Goal: Transaction & Acquisition: Purchase product/service

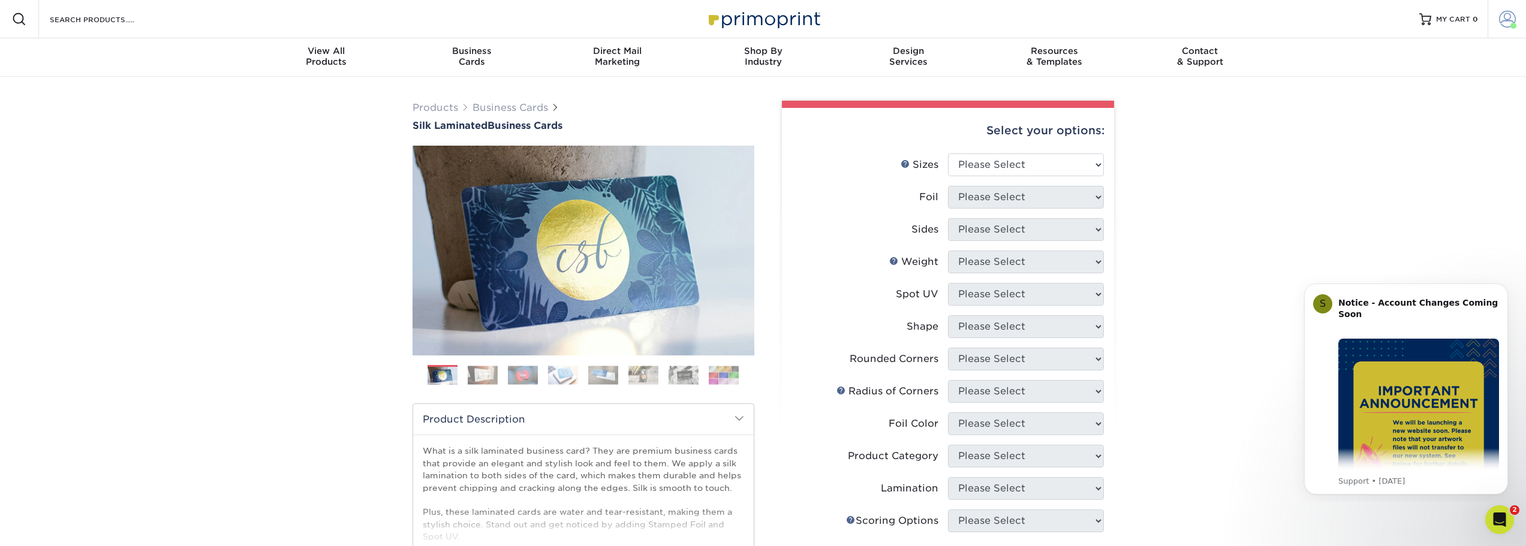
click at [1504, 25] on span at bounding box center [1507, 19] width 17 height 17
click at [1274, 216] on div "Products Business Cards Silk Laminated Business Cards Previous Next" at bounding box center [763, 456] width 1526 height 759
click at [1006, 172] on select "Please Select 1.5" x 3.5" - Mini 1.75" x 3.5" - Mini 2" x 2" - Square 2" x 3" -…" at bounding box center [1026, 165] width 156 height 23
select select "2.00x3.50"
click at [948, 154] on select "Please Select 1.5" x 3.5" - Mini 1.75" x 3.5" - Mini 2" x 2" - Square 2" x 3" -…" at bounding box center [1026, 165] width 156 height 23
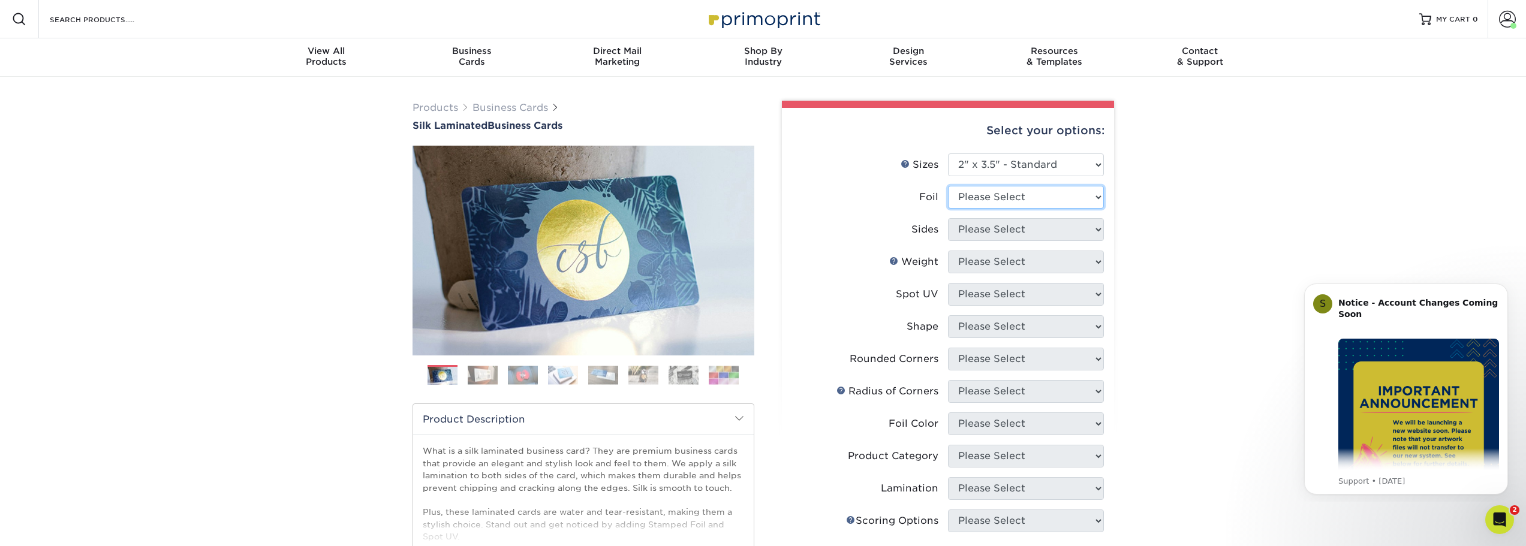
click at [1096, 197] on select "Please Select Yes No" at bounding box center [1026, 197] width 156 height 23
select select "0"
click at [948, 186] on select "Please Select Yes No" at bounding box center [1026, 197] width 156 height 23
click at [1099, 228] on select "Please Select Print Both Sides Print Front Only" at bounding box center [1026, 229] width 156 height 23
select select "13abbda7-1d64-4f25-8bb2-c179b224825d"
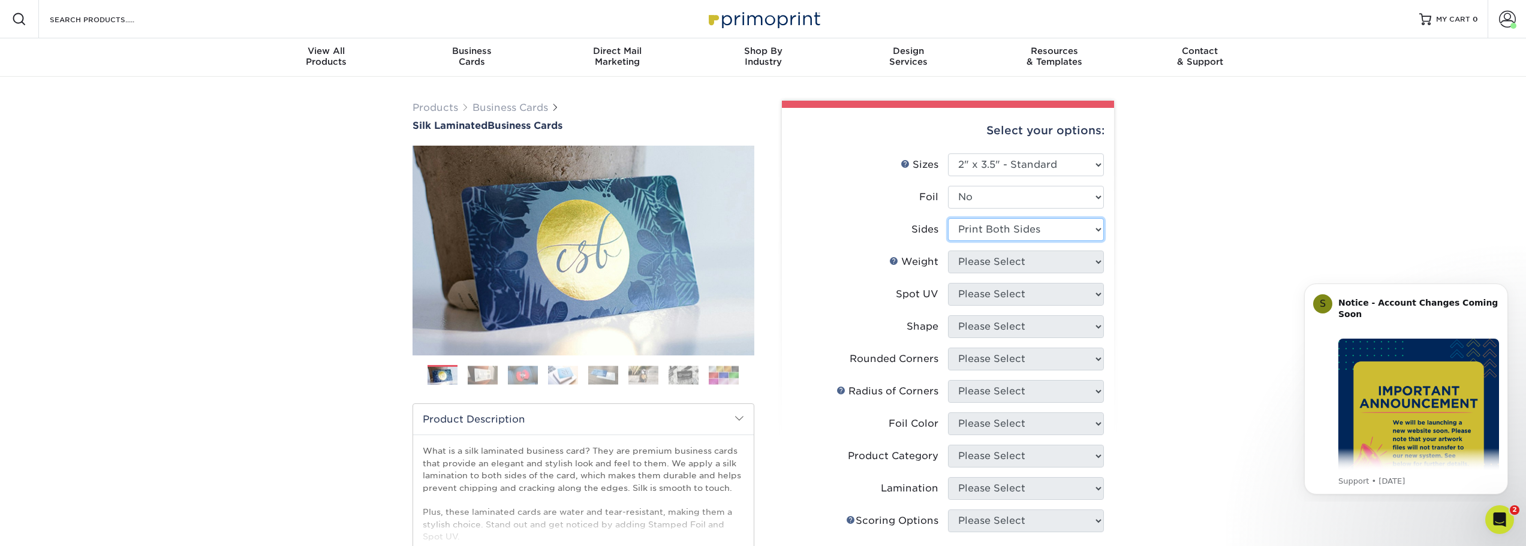
click at [948, 218] on select "Please Select Print Both Sides Print Front Only" at bounding box center [1026, 229] width 156 height 23
click at [1099, 264] on select "Please Select 16PT" at bounding box center [1026, 262] width 156 height 23
select select "16PT"
click at [948, 251] on select "Please Select 16PT" at bounding box center [1026, 262] width 156 height 23
click at [1097, 298] on select "Please Select No Spot UV Front and Back (Both Sides) Front Only Back Only" at bounding box center [1026, 294] width 156 height 23
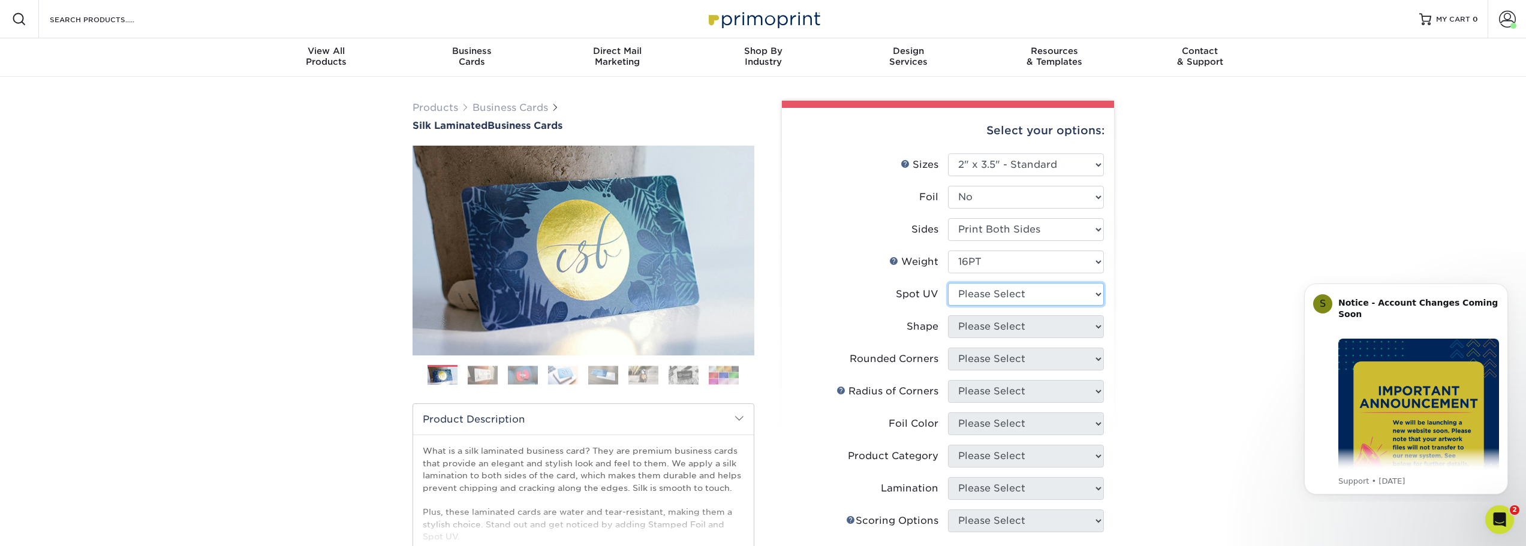
select select "3"
click at [948, 283] on select "Please Select No Spot UV Front and Back (Both Sides) Front Only Back Only" at bounding box center [1026, 294] width 156 height 23
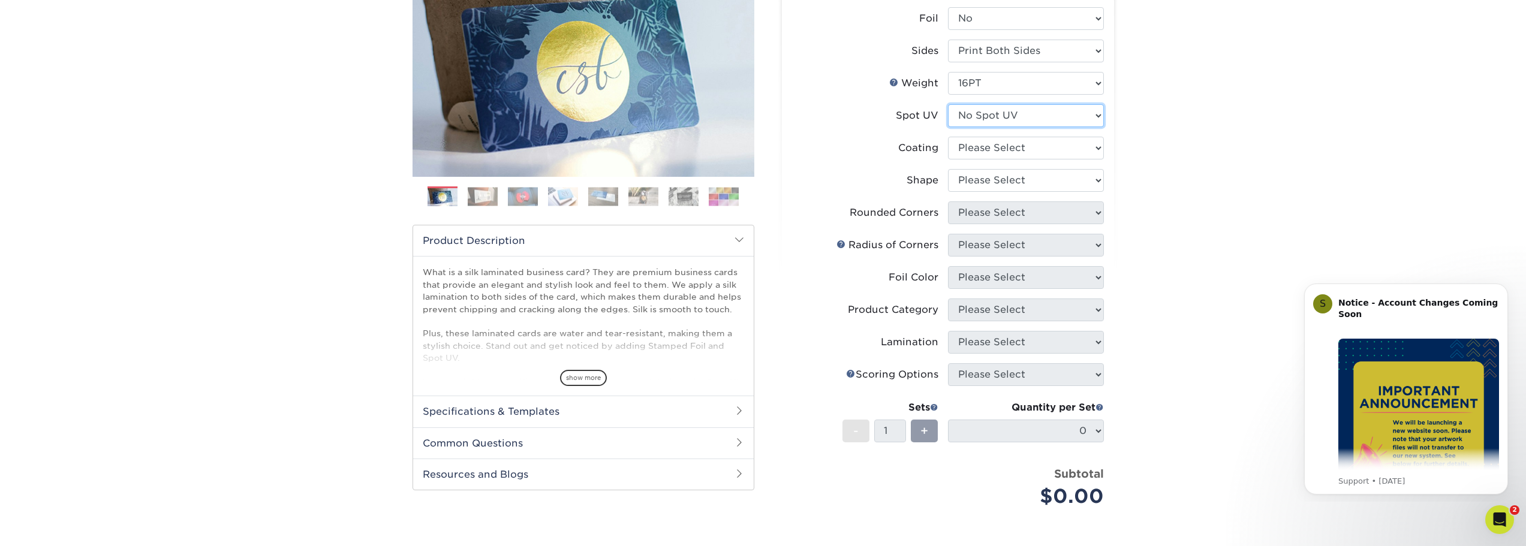
scroll to position [179, 0]
click at [1097, 147] on select at bounding box center [1026, 147] width 156 height 23
select select "3e7618de-abca-4bda-9f97-8b9129e913d8"
click at [948, 136] on select at bounding box center [1026, 147] width 156 height 23
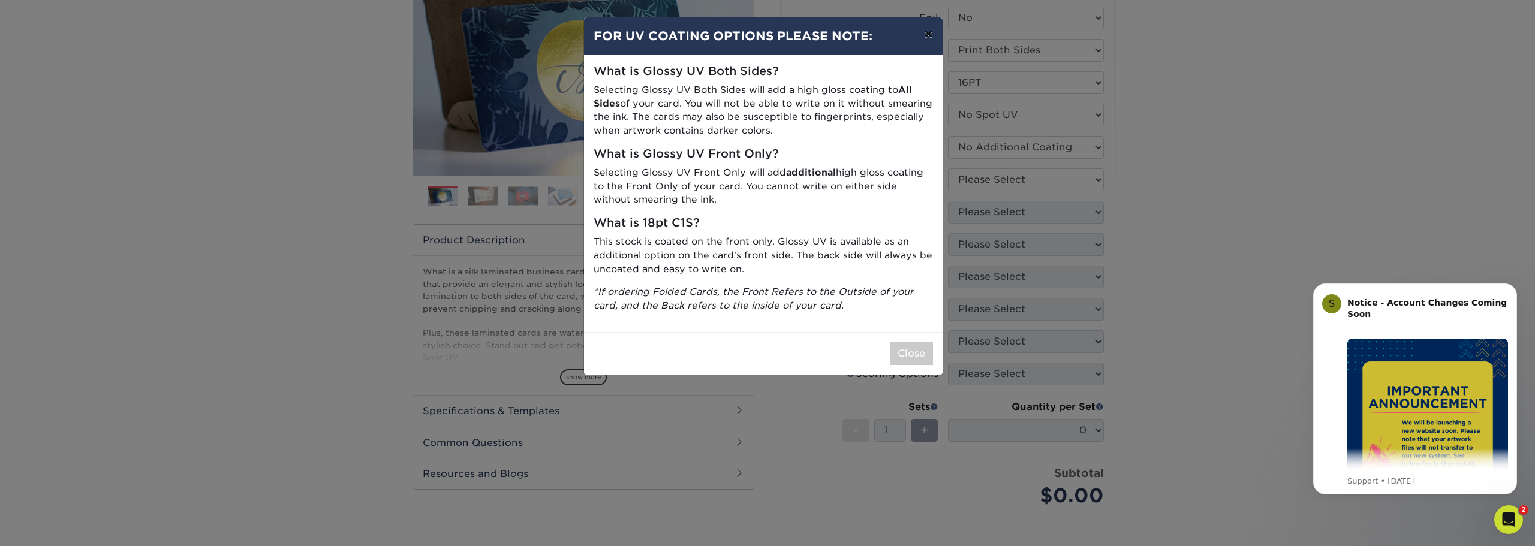
drag, startPoint x: 932, startPoint y: 34, endPoint x: 1024, endPoint y: 31, distance: 91.8
click at [934, 33] on button "×" at bounding box center [929, 34] width 28 height 34
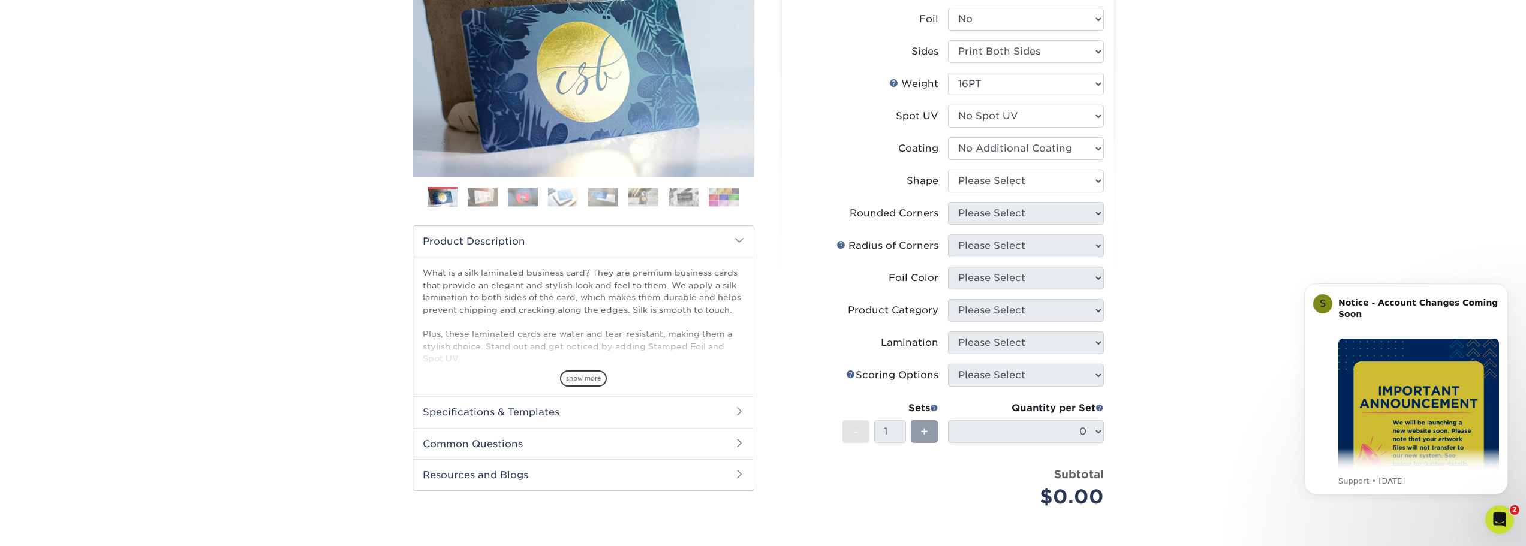
scroll to position [179, 0]
click at [1095, 176] on select "Please Select Standard Oval" at bounding box center [1026, 180] width 156 height 23
select select "standard"
click at [948, 169] on select "Please Select Standard Oval" at bounding box center [1026, 180] width 156 height 23
click at [1096, 213] on select "Please Select Yes - Round 2 Corners Yes - Round 4 Corners No" at bounding box center [1026, 212] width 156 height 23
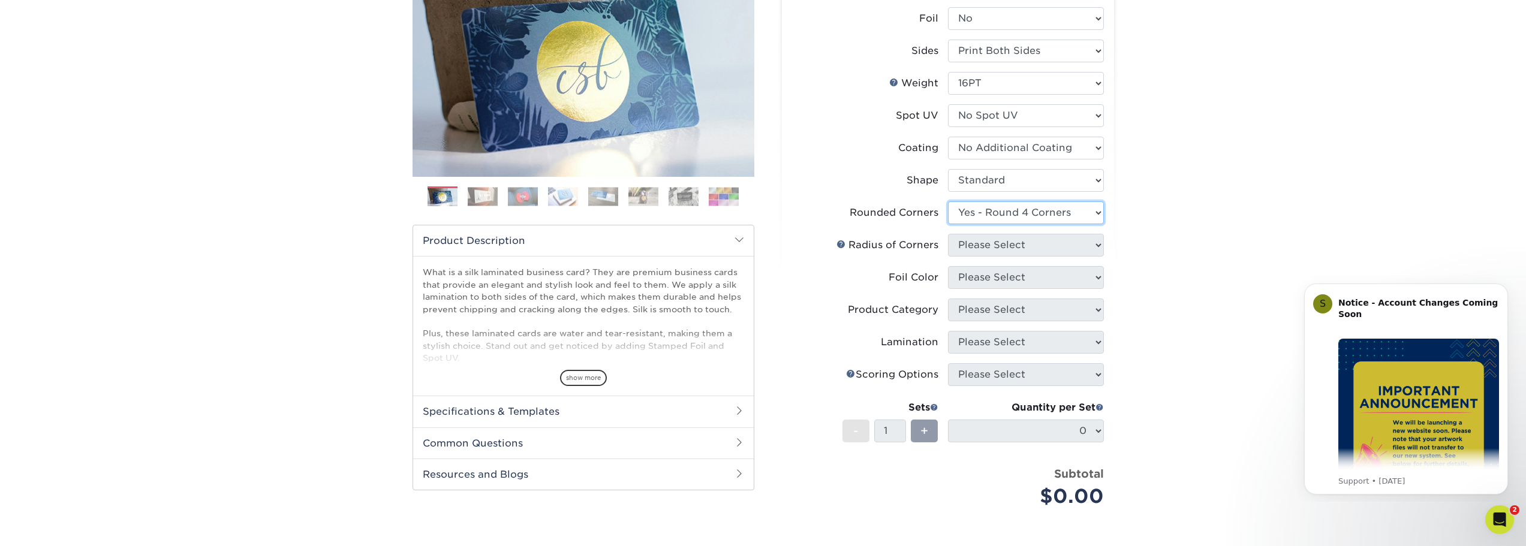
click at [948, 201] on select "Please Select Yes - Round 2 Corners Yes - Round 4 Corners No" at bounding box center [1026, 212] width 156 height 23
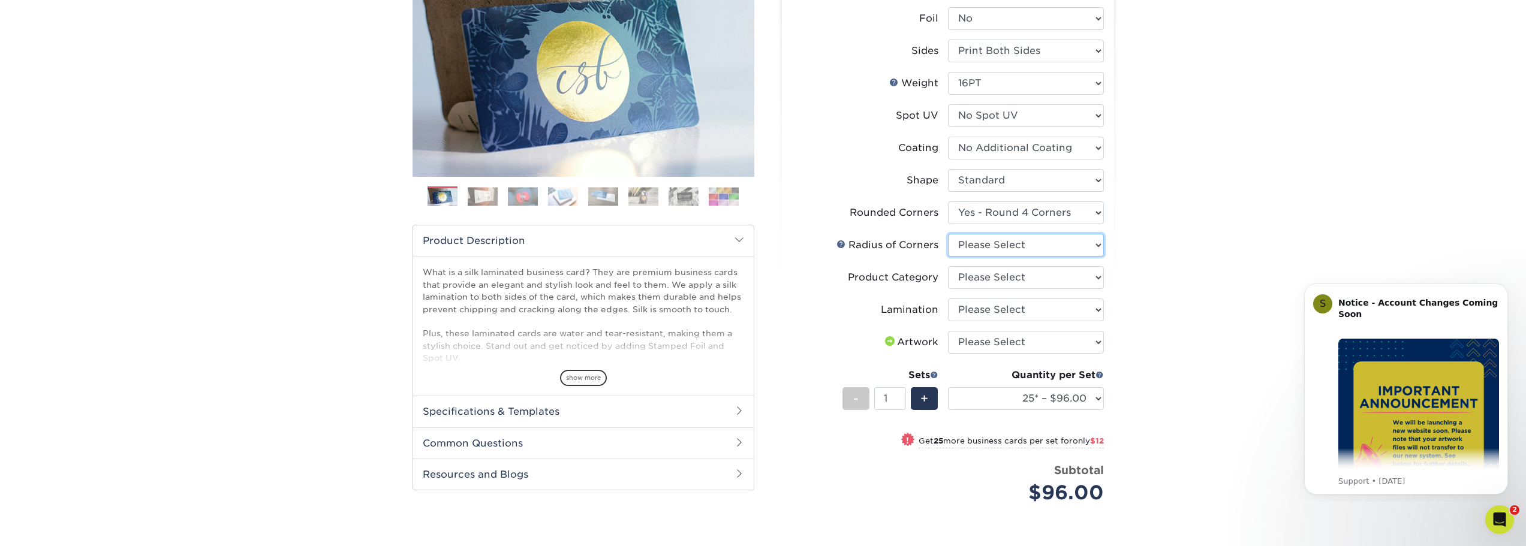
click at [1098, 245] on select "Please Select Rounded 1/8" Rounded 1/4"" at bounding box center [1026, 245] width 156 height 23
click at [1093, 214] on select "Please Select Yes - Round 2 Corners Yes - Round 4 Corners No" at bounding box center [1026, 212] width 156 height 23
select select "0"
click at [948, 201] on select "Please Select Yes - Round 2 Corners Yes - Round 4 Corners No" at bounding box center [1026, 212] width 156 height 23
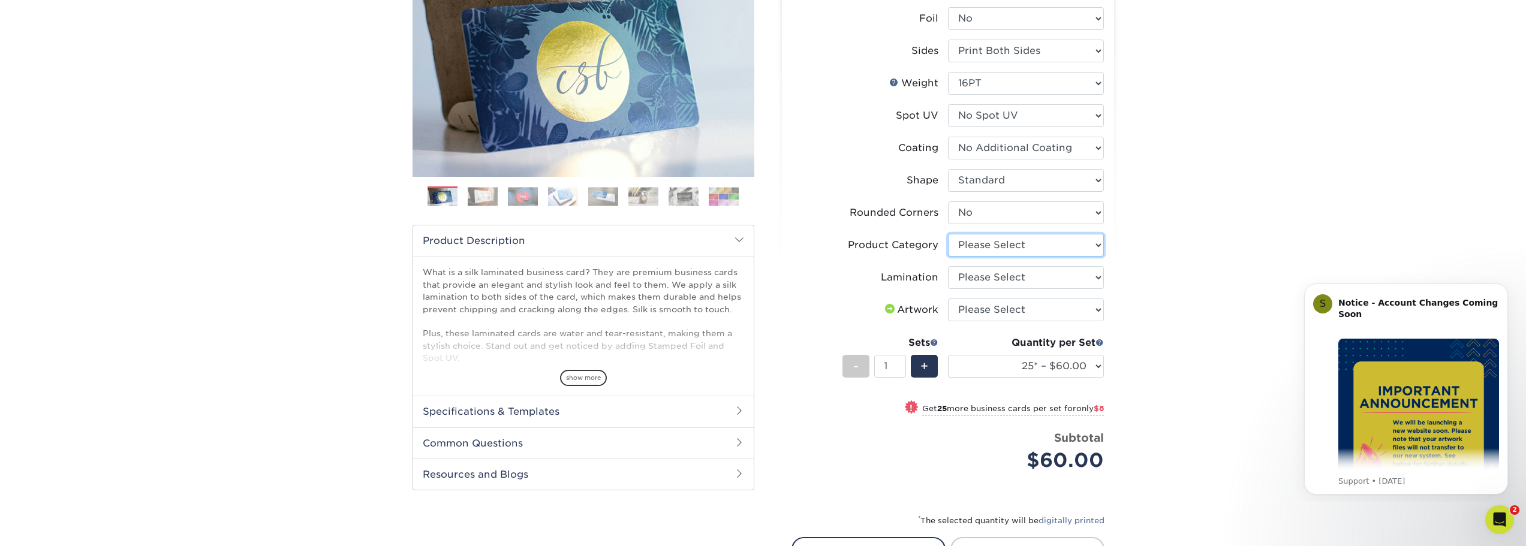
click at [1096, 247] on select "Please Select Business Cards" at bounding box center [1026, 245] width 156 height 23
select select "3b5148f1-0588-4f88-a218-97bcfdce65c1"
click at [948, 234] on select "Please Select Business Cards" at bounding box center [1026, 245] width 156 height 23
click at [1099, 273] on select "Please Select Silk" at bounding box center [1026, 277] width 156 height 23
select select "ccacb42f-45f7-42d3-bbd3-7c8421cf37f0"
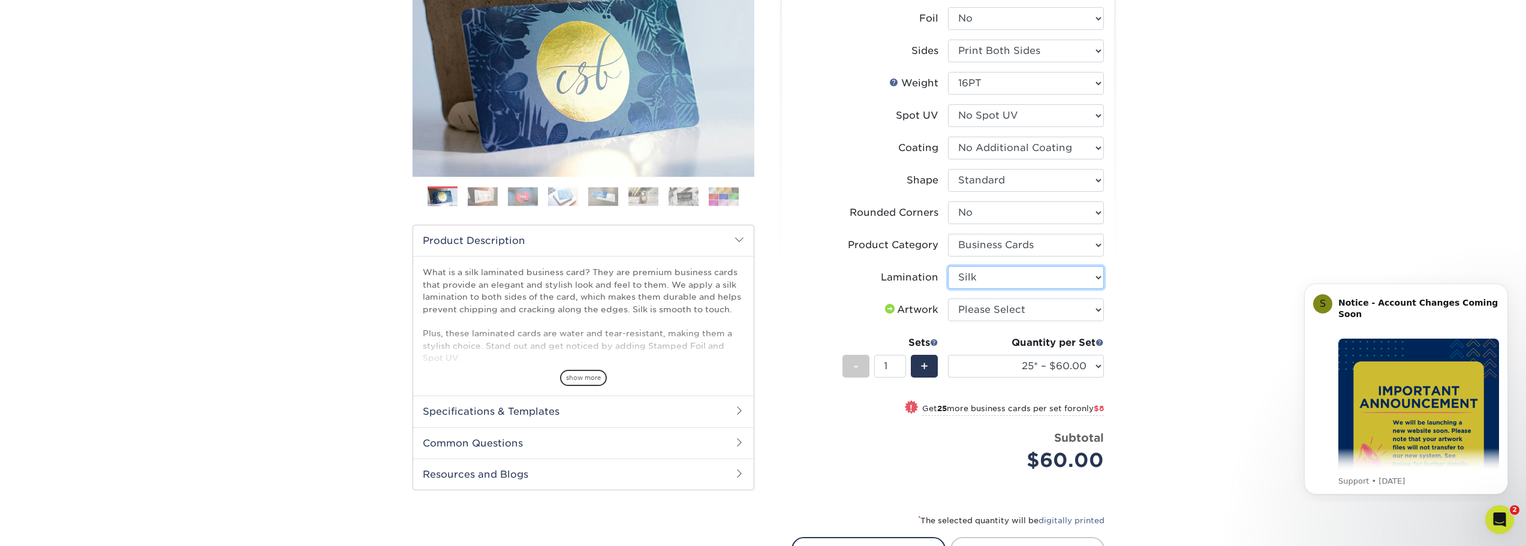
click at [948, 266] on select "Please Select Silk" at bounding box center [1026, 277] width 156 height 23
click at [1097, 302] on select "Please Select I will upload files I need a design - $100" at bounding box center [1026, 310] width 156 height 23
select select "upload"
click at [948, 299] on select "Please Select I will upload files I need a design - $100" at bounding box center [1026, 310] width 156 height 23
click at [1096, 368] on select "25* – $60.00 50* – $68.00 75* – $76.00 100* – $84.00 250* – $92.00 500 – $96.00…" at bounding box center [1026, 366] width 156 height 23
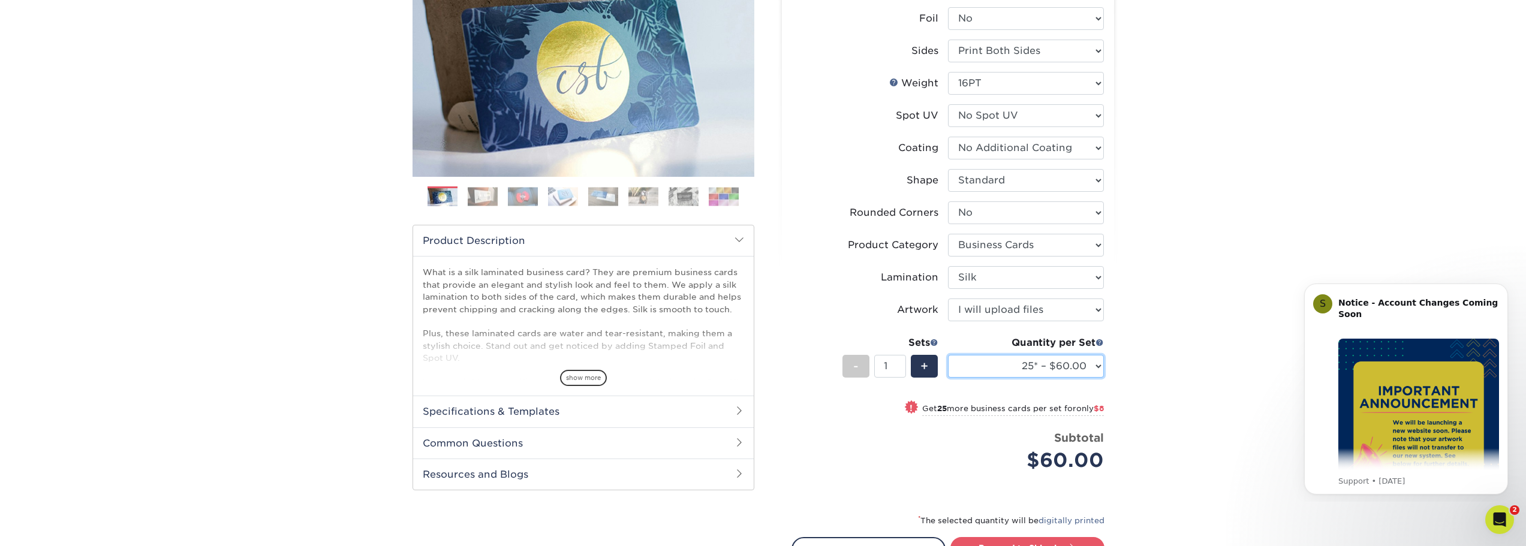
select select "100* – $84.00"
click at [948, 355] on select "25* – $60.00 50* – $68.00 75* – $76.00 100* – $84.00 250* – $92.00 500 – $96.00…" at bounding box center [1026, 366] width 156 height 23
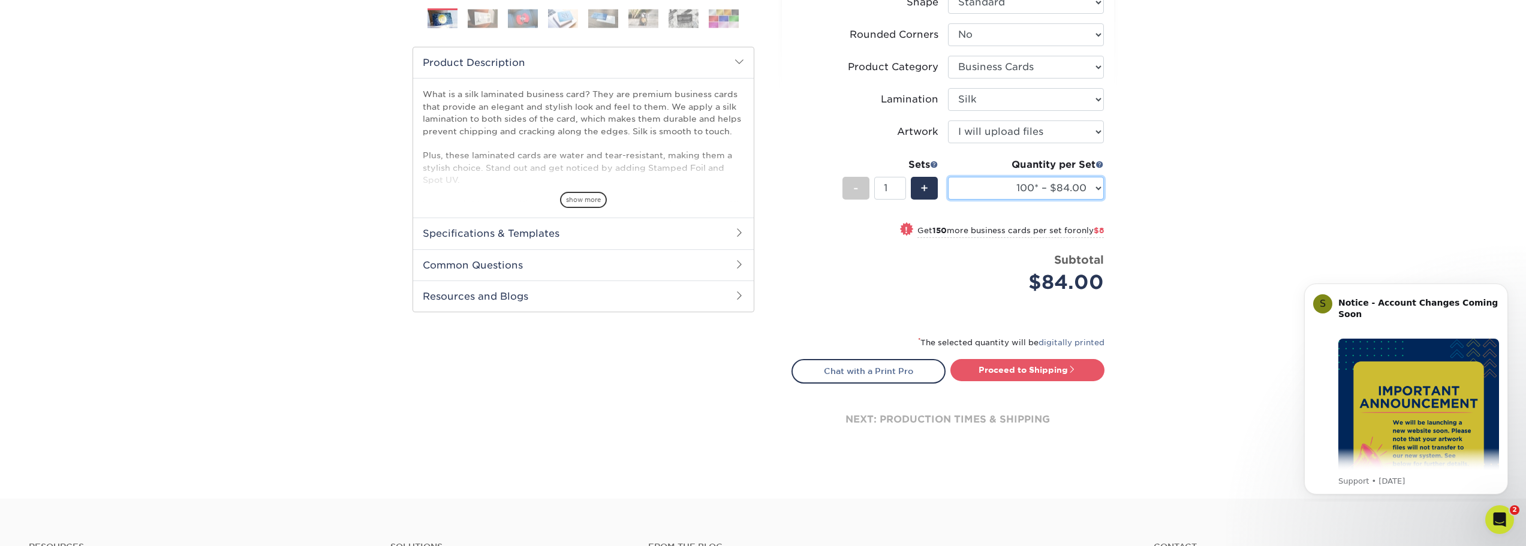
scroll to position [359, 0]
click at [1013, 368] on link "Proceed to Shipping" at bounding box center [1028, 368] width 154 height 22
type input "Set 1"
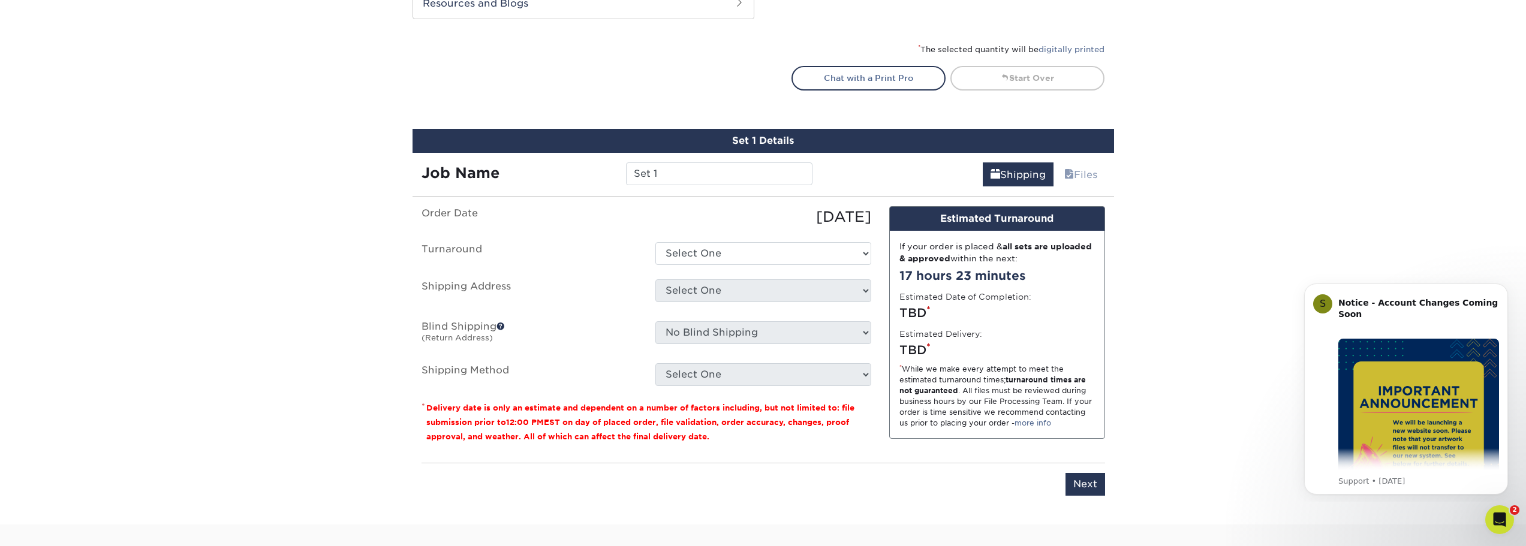
scroll to position [749, 0]
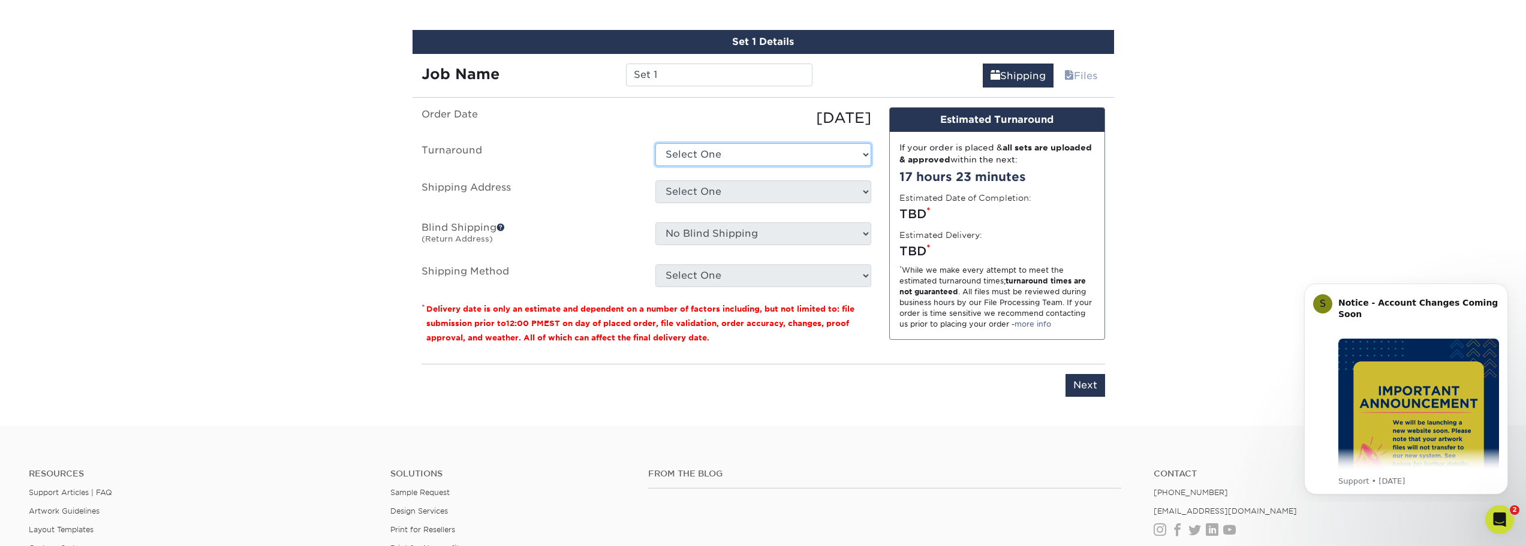
click at [858, 155] on select "Select One 2-4 Business Days 2 Day Next Business Day" at bounding box center [763, 154] width 216 height 23
select select "b2731265-f7ff-4e4f-a3b7-cc16ed4c7916"
click at [655, 143] on select "Select One 2-4 Business Days 2 Day Next Business Day" at bounding box center [763, 154] width 216 height 23
click at [865, 189] on select "Select One AIMCO Bethany at AIMCO Bill K. at AIMCO Eagle Group Business Cards G…" at bounding box center [763, 192] width 216 height 23
click at [811, 154] on select "Select One 2-4 Business Days 2 Day Next Business Day" at bounding box center [763, 154] width 216 height 23
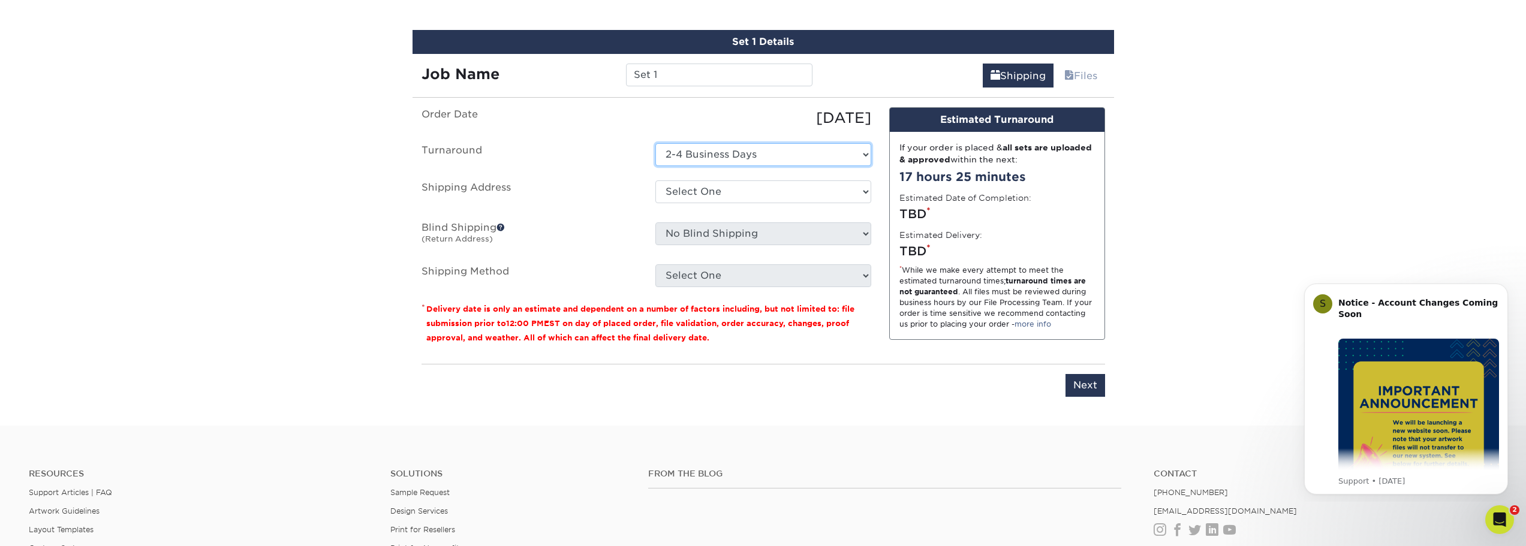
click at [655, 143] on select "Select One 2-4 Business Days 2 Day Next Business Day" at bounding box center [763, 154] width 216 height 23
click at [835, 193] on select "Select One AIMCO Bethany at AIMCO Bill K. at AIMCO Eagle Group Business Cards G…" at bounding box center [763, 192] width 216 height 23
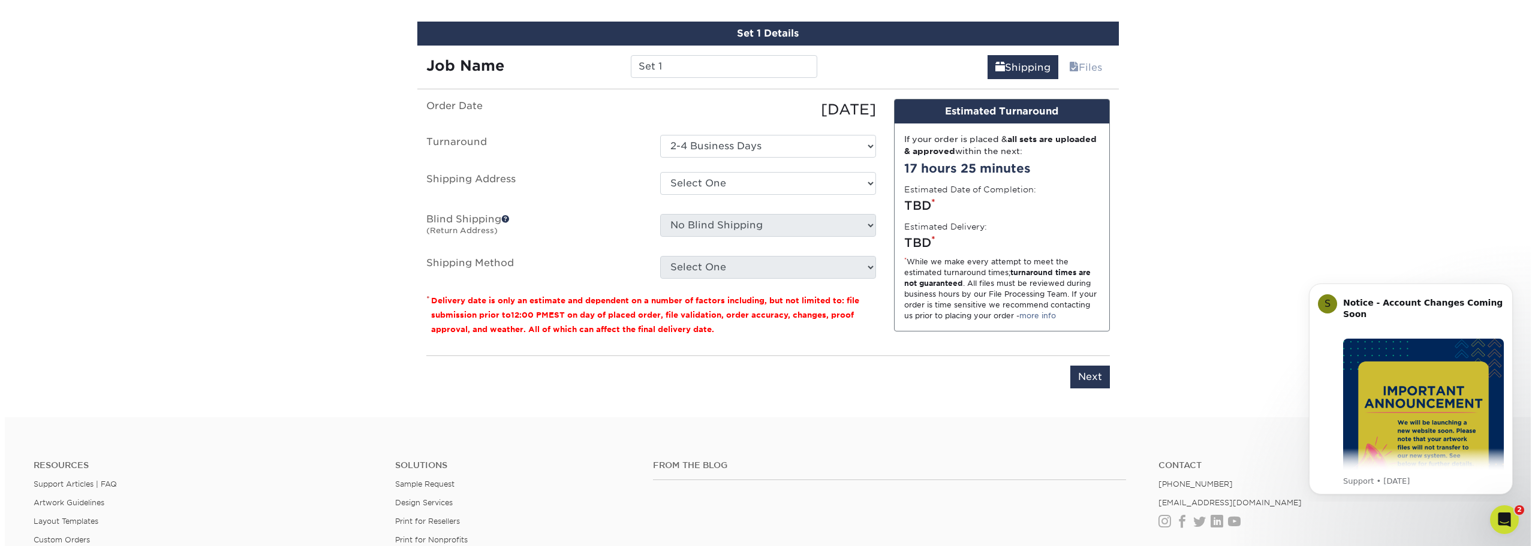
scroll to position [758, 0]
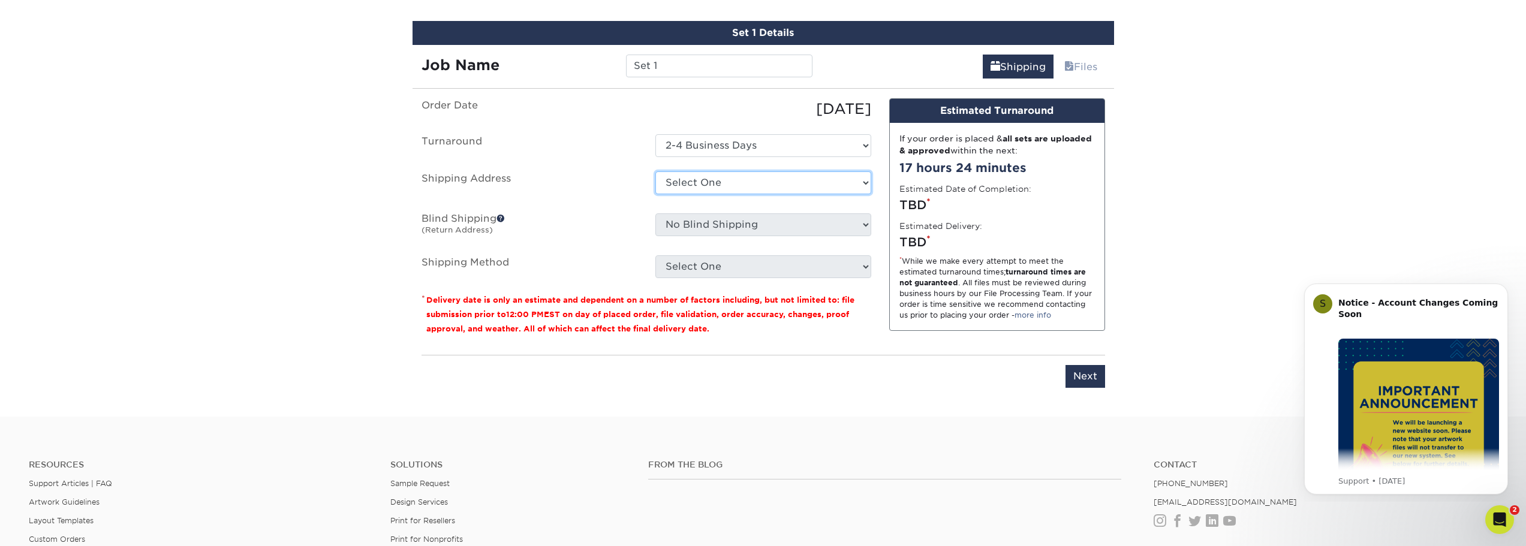
click at [864, 182] on select "Select One AIMCO Bethany at AIMCO Bill K. at AIMCO Eagle Group Business Cards G…" at bounding box center [763, 183] width 216 height 23
select select "newaddress"
click at [655, 172] on select "Select One AIMCO Bethany at AIMCO Bill K. at AIMCO Eagle Group Business Cards G…" at bounding box center [763, 183] width 216 height 23
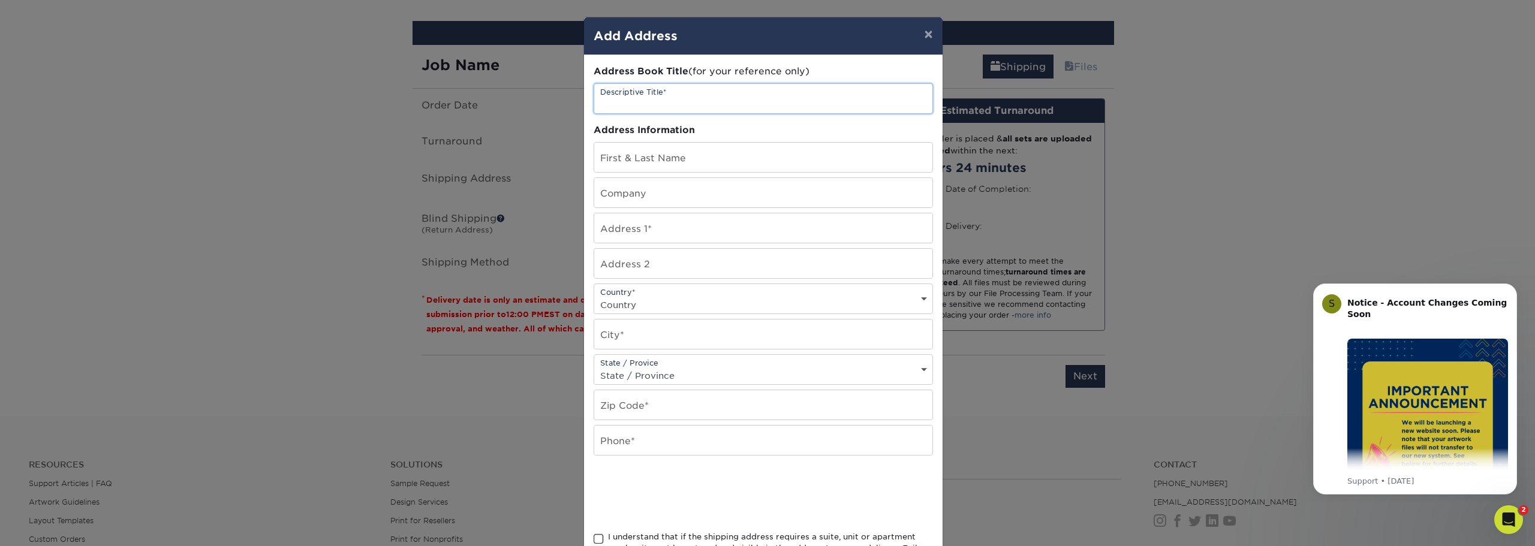
click at [690, 101] on input "text" at bounding box center [763, 98] width 338 height 29
type input "[PERSON_NAME]"
click at [708, 152] on input "text" at bounding box center [763, 157] width 338 height 29
type input "Hunter"
type input "[PERSON_NAME]"
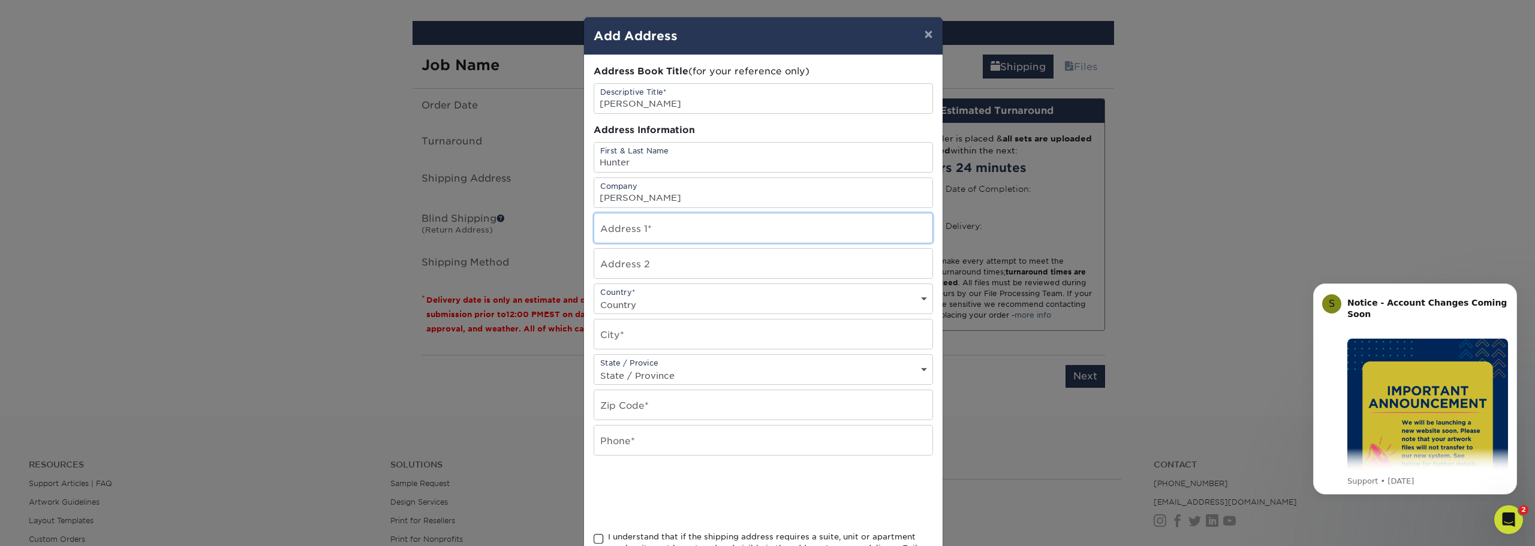
click at [796, 235] on input "text" at bounding box center [763, 227] width 338 height 29
type input "10000 SE Pine St."
select select "US"
type input "Portland"
select select "OR"
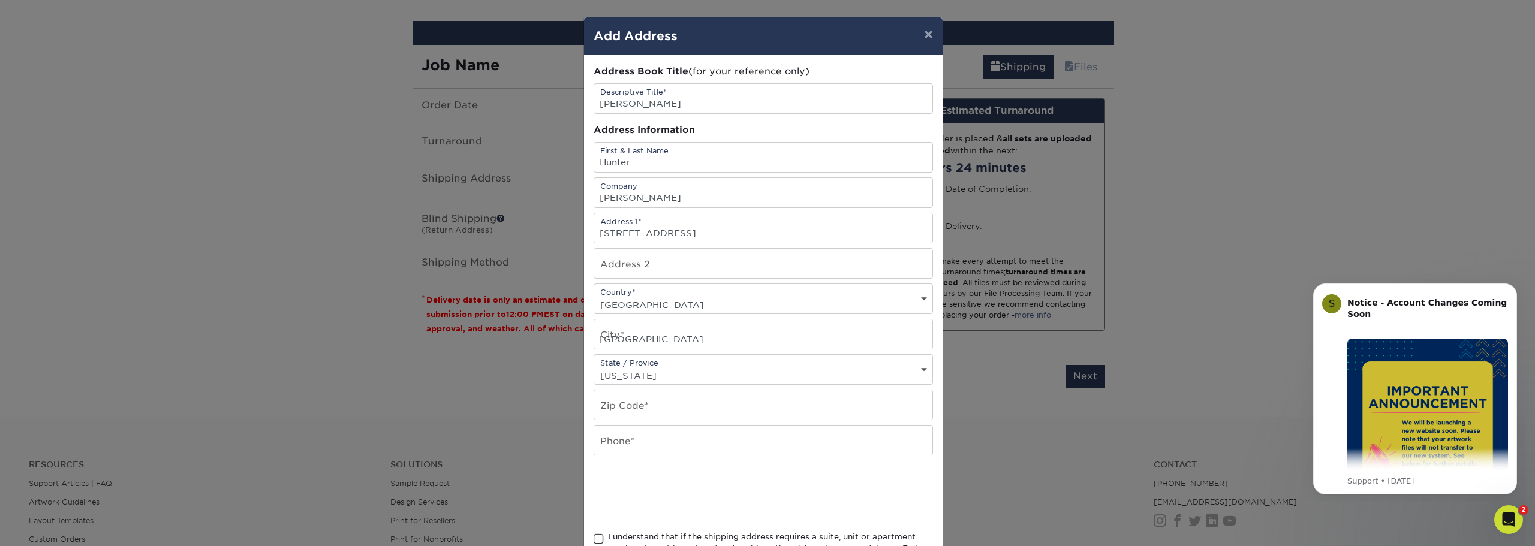
type input "97216"
type input "5032623401"
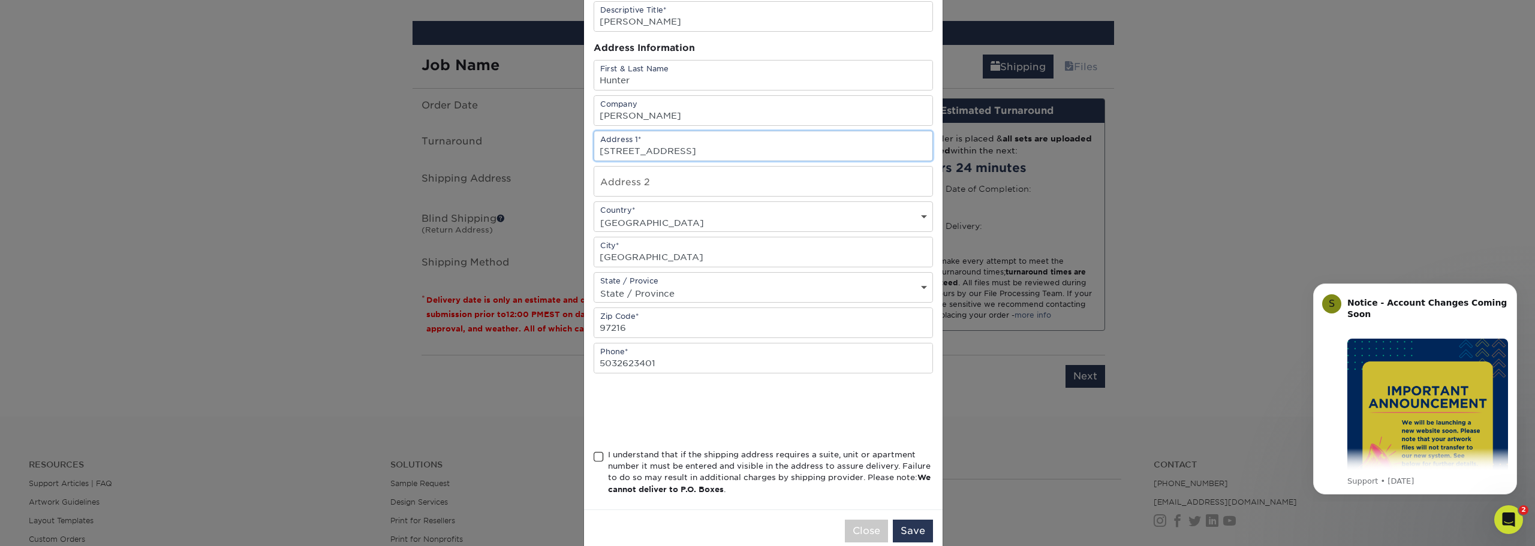
scroll to position [106, 0]
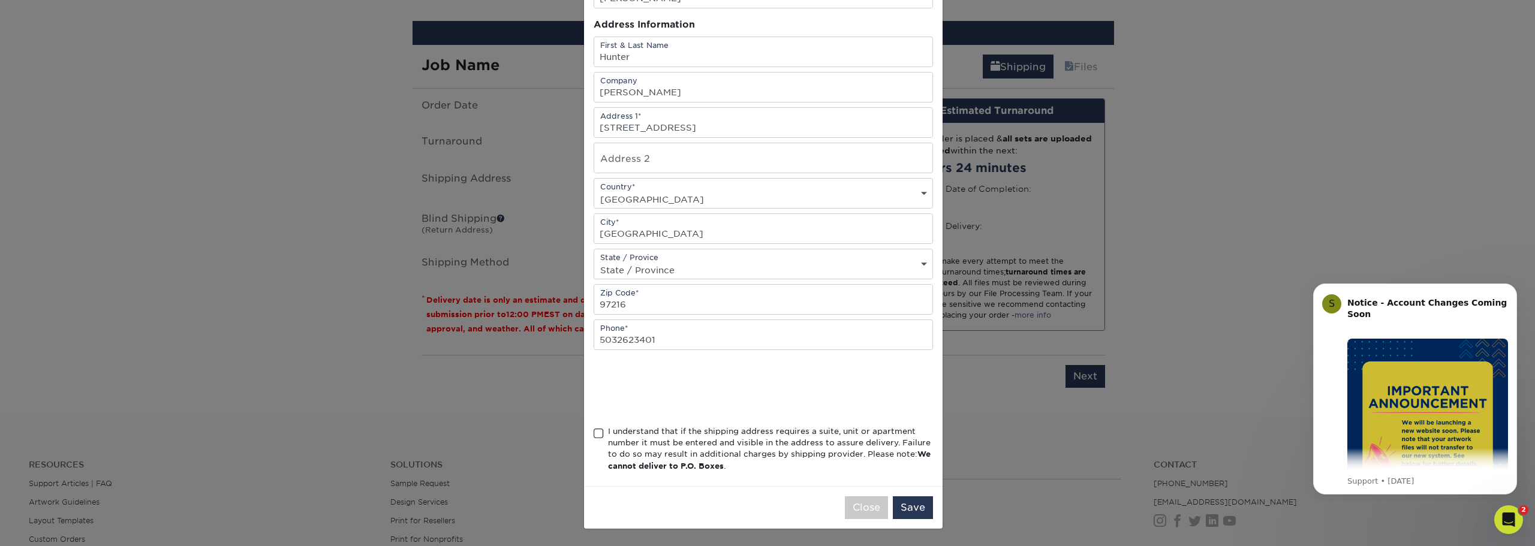
click at [594, 435] on span at bounding box center [599, 433] width 10 height 11
click at [0, 0] on input "I understand that if the shipping address requires a suite, unit or apartment n…" at bounding box center [0, 0] width 0 height 0
click at [921, 510] on button "Save" at bounding box center [913, 508] width 40 height 23
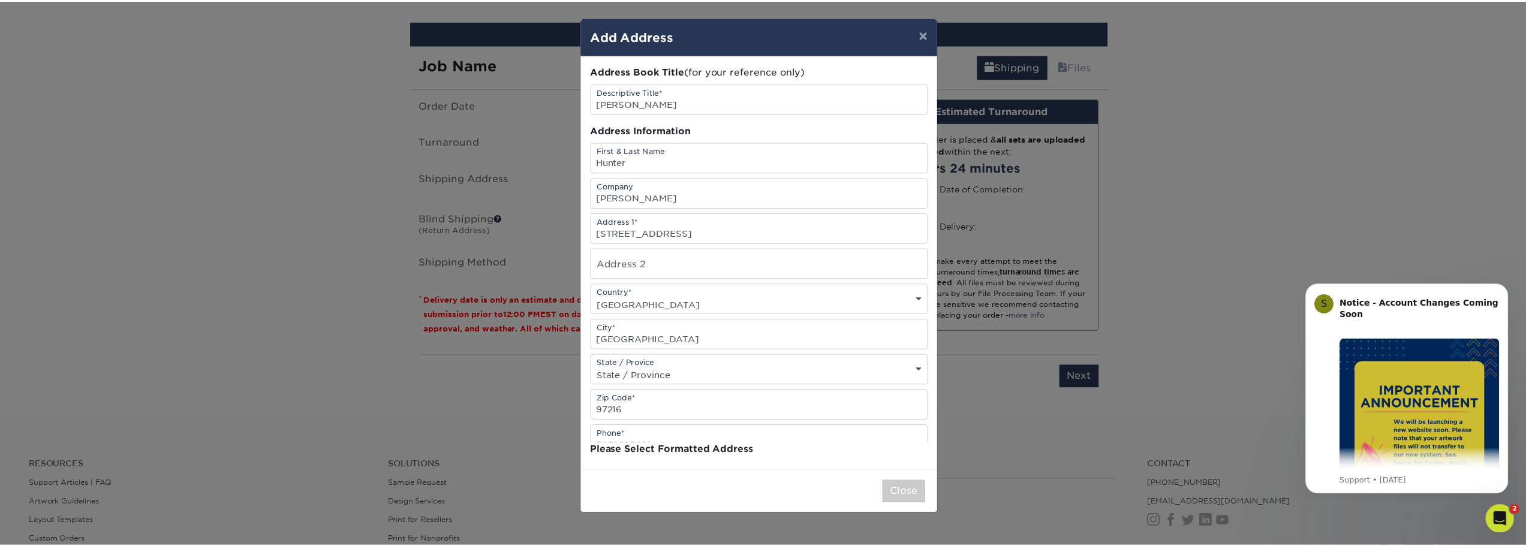
scroll to position [0, 0]
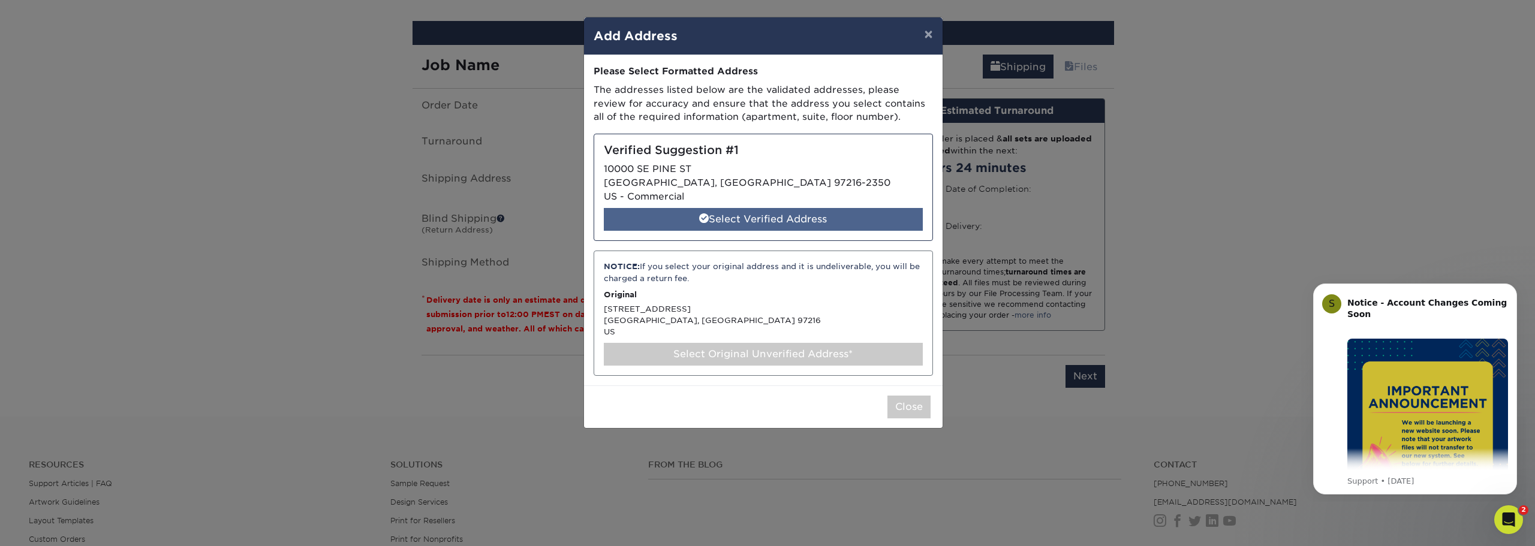
click at [745, 221] on div "Select Verified Address" at bounding box center [763, 219] width 319 height 23
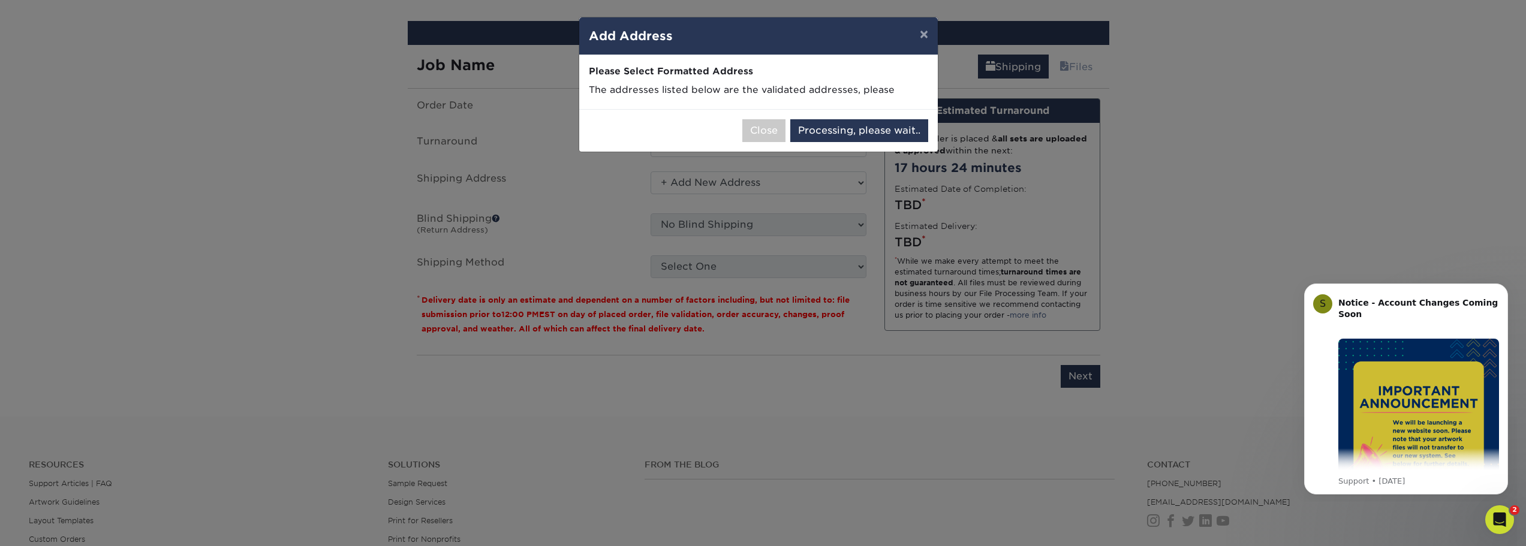
select select "286604"
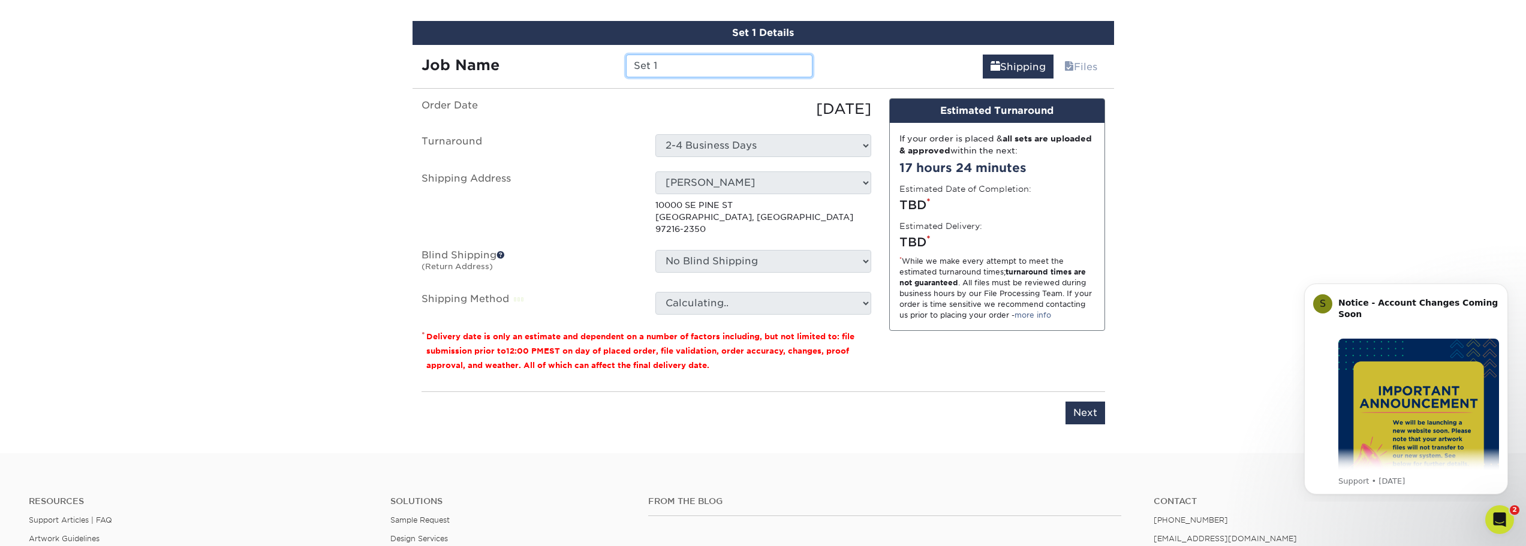
click at [673, 70] on input "Set 1" at bounding box center [719, 66] width 187 height 23
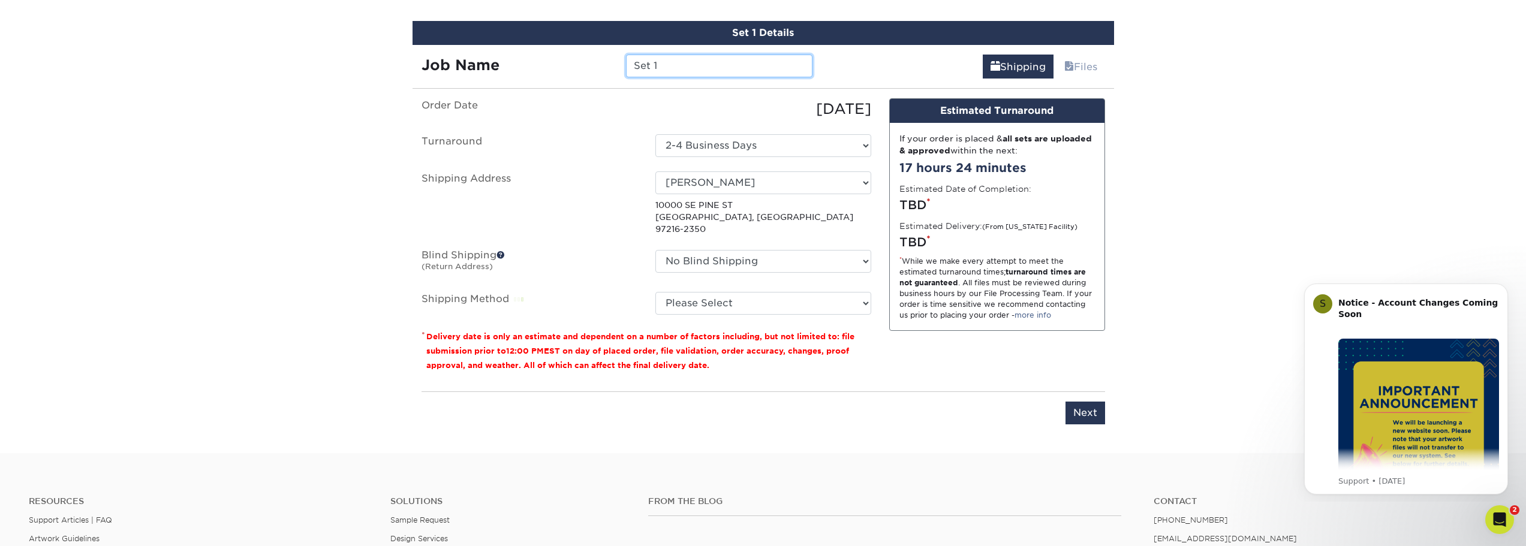
drag, startPoint x: 672, startPoint y: 68, endPoint x: 615, endPoint y: 69, distance: 57.6
click at [615, 68] on div "Job Name Set 1" at bounding box center [618, 66] width 410 height 23
type input "[PERSON_NAME]"
click at [733, 293] on select "Please Select Ground Shipping (+$7.84) 3 Day Shipping Service (+$15.34) 2 Day A…" at bounding box center [763, 303] width 216 height 23
select select "03"
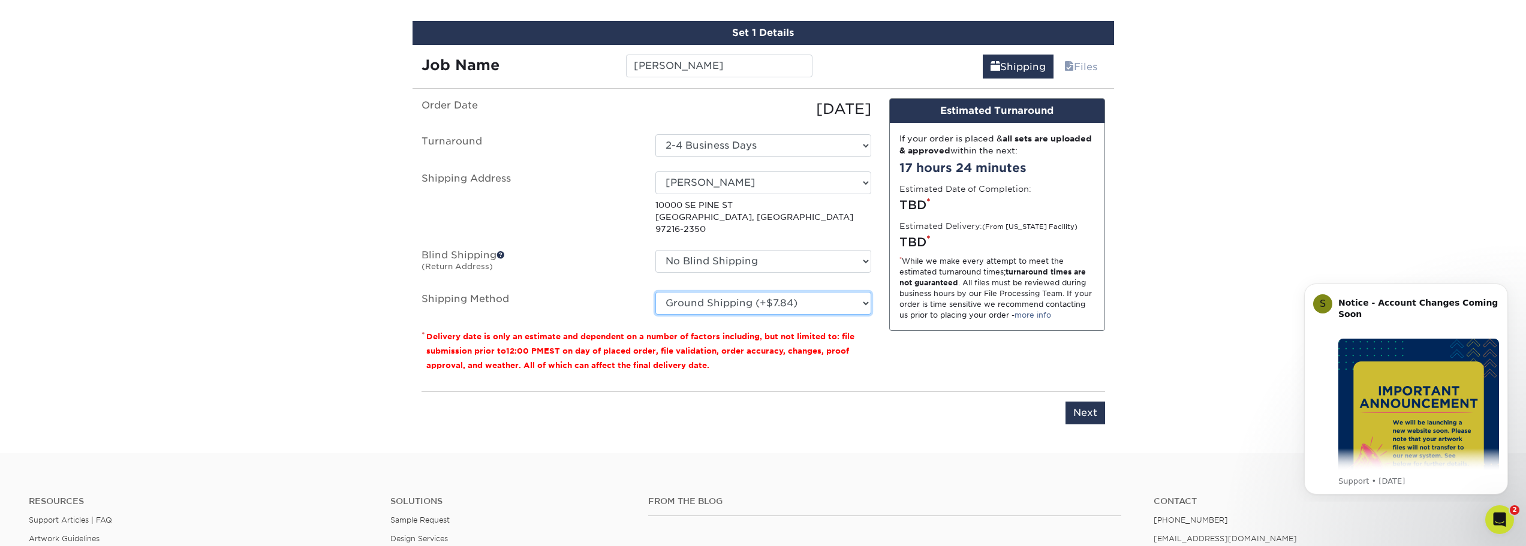
click at [655, 292] on select "Please Select Ground Shipping (+$7.84) 3 Day Shipping Service (+$15.34) 2 Day A…" at bounding box center [763, 303] width 216 height 23
click at [1092, 402] on input "Next" at bounding box center [1086, 413] width 40 height 23
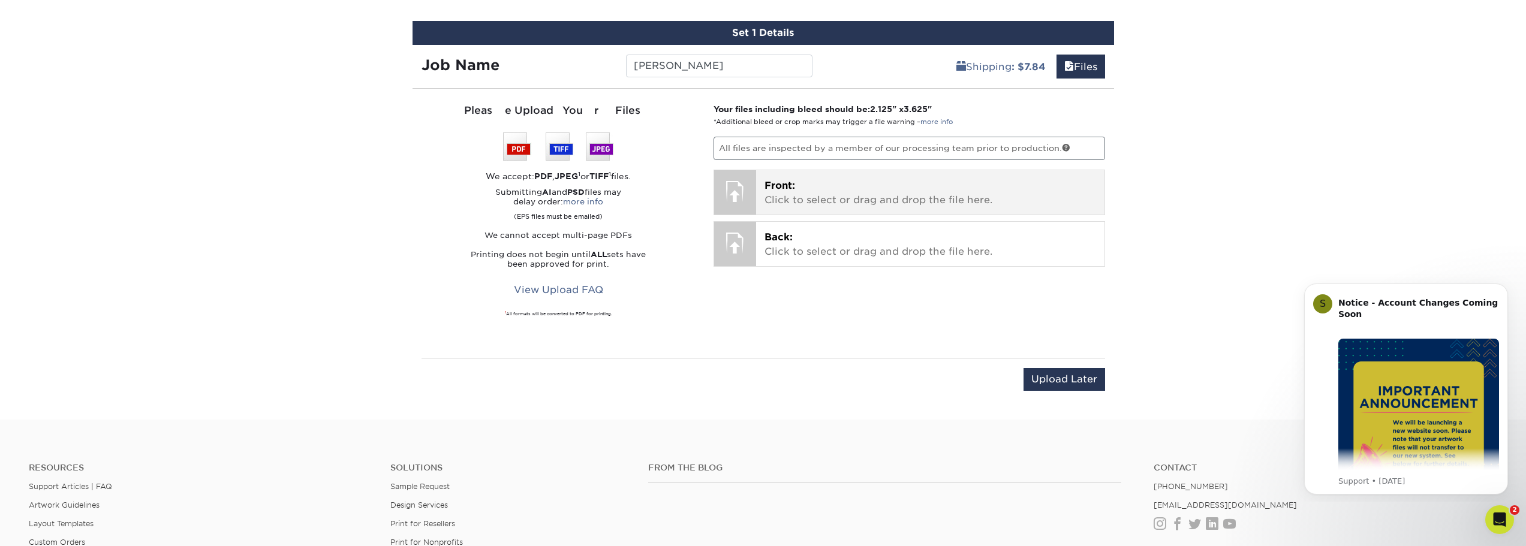
click at [893, 193] on p "Front: Click to select or drag and drop the file here." at bounding box center [931, 193] width 332 height 29
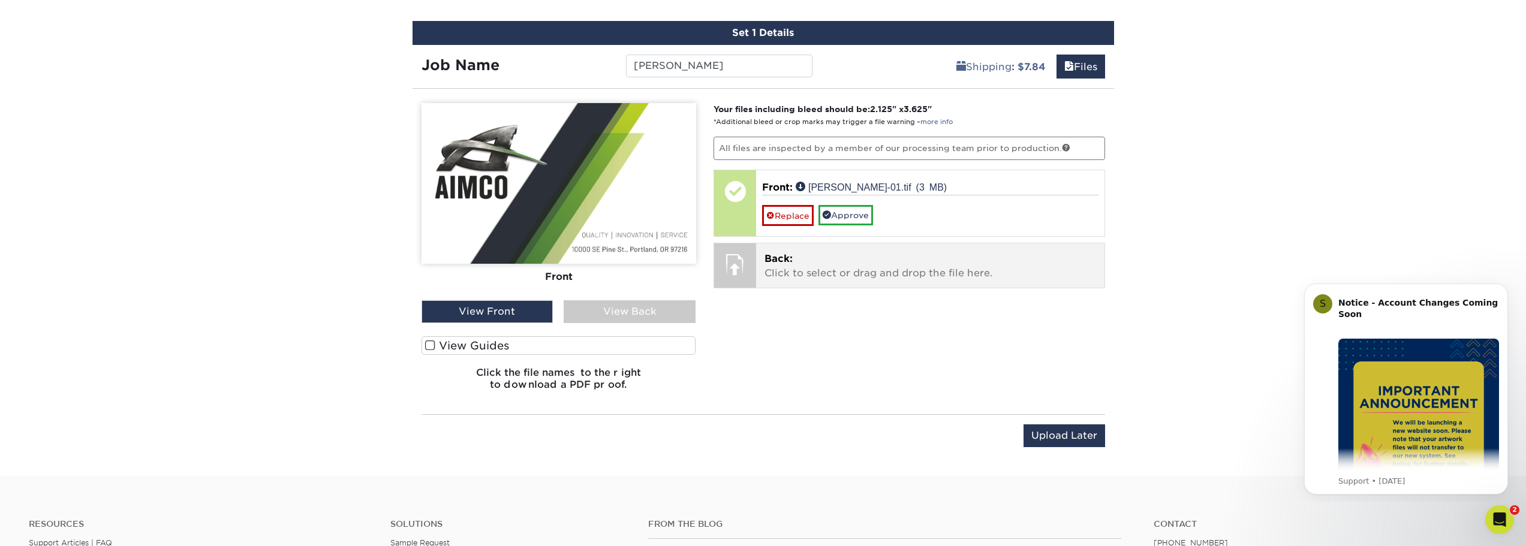
click at [887, 261] on p "Back: Click to select or drag and drop the file here." at bounding box center [931, 266] width 332 height 29
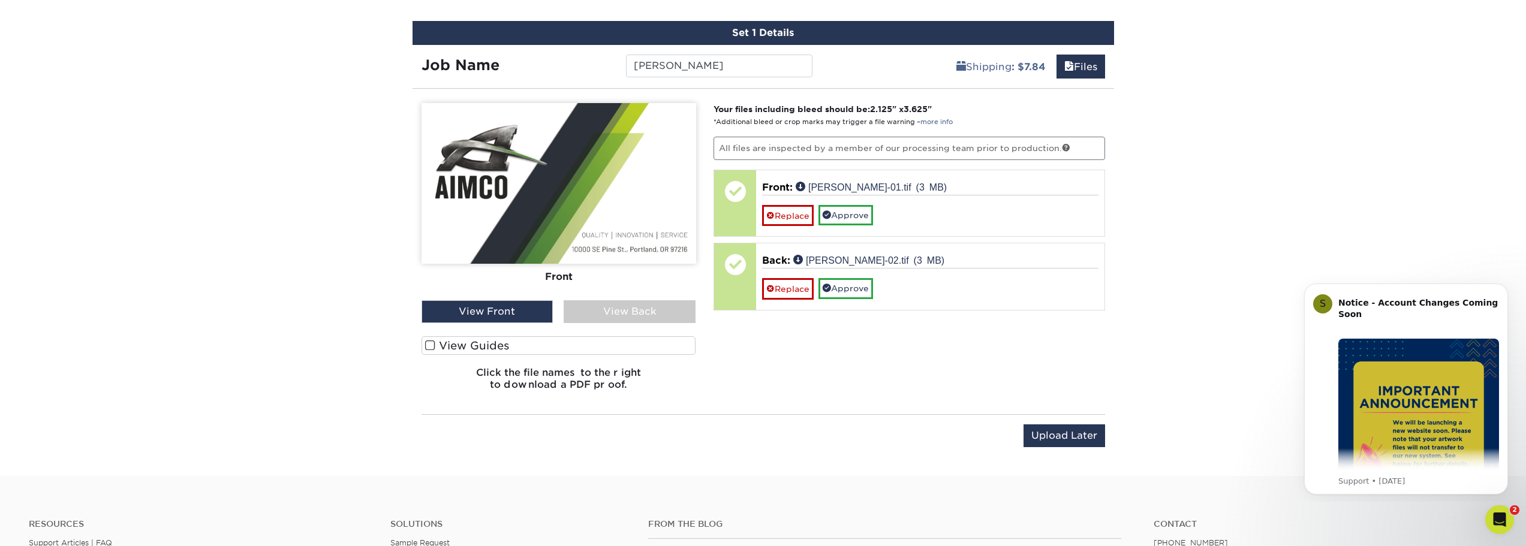
click at [428, 348] on span at bounding box center [430, 345] width 10 height 11
click at [0, 0] on input "View Guides" at bounding box center [0, 0] width 0 height 0
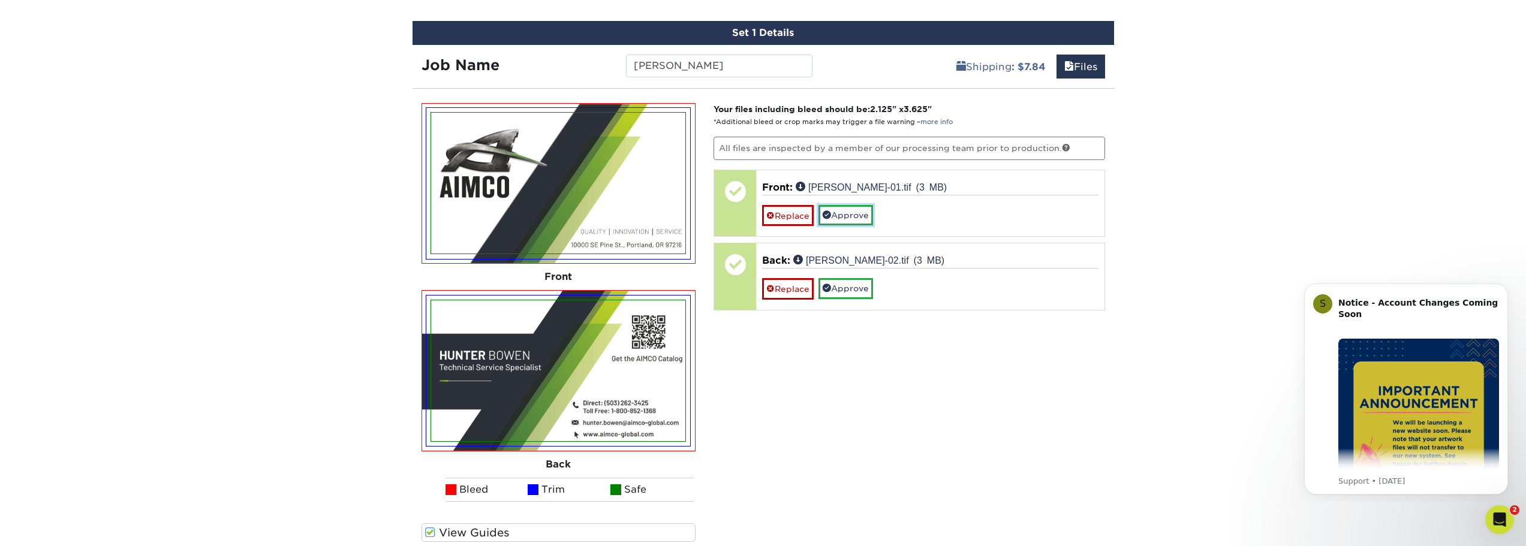
click at [854, 216] on link "Approve" at bounding box center [846, 215] width 55 height 20
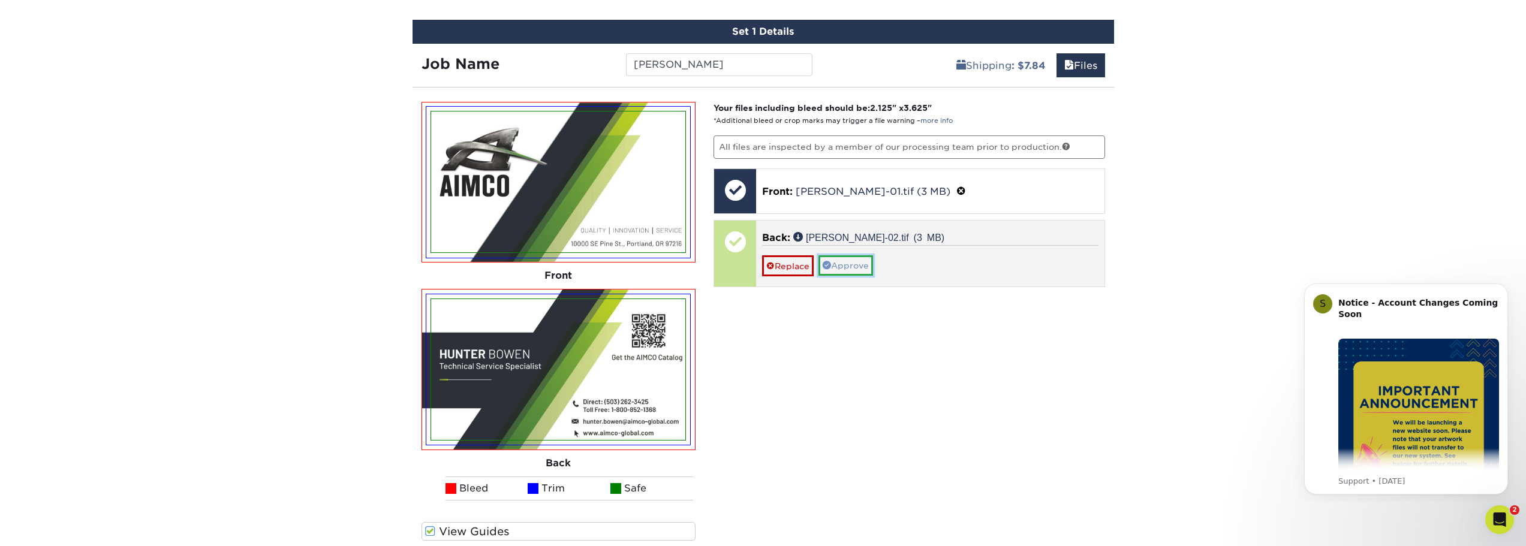
scroll to position [758, 0]
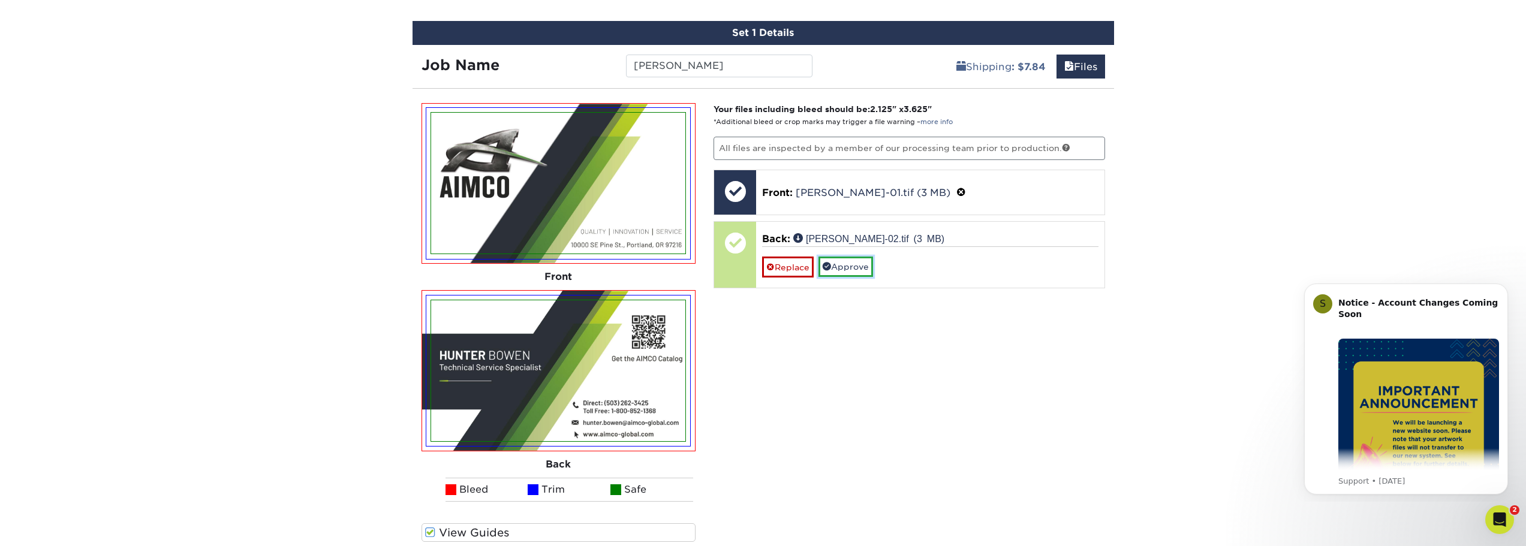
click at [855, 269] on link "Approve" at bounding box center [846, 267] width 55 height 20
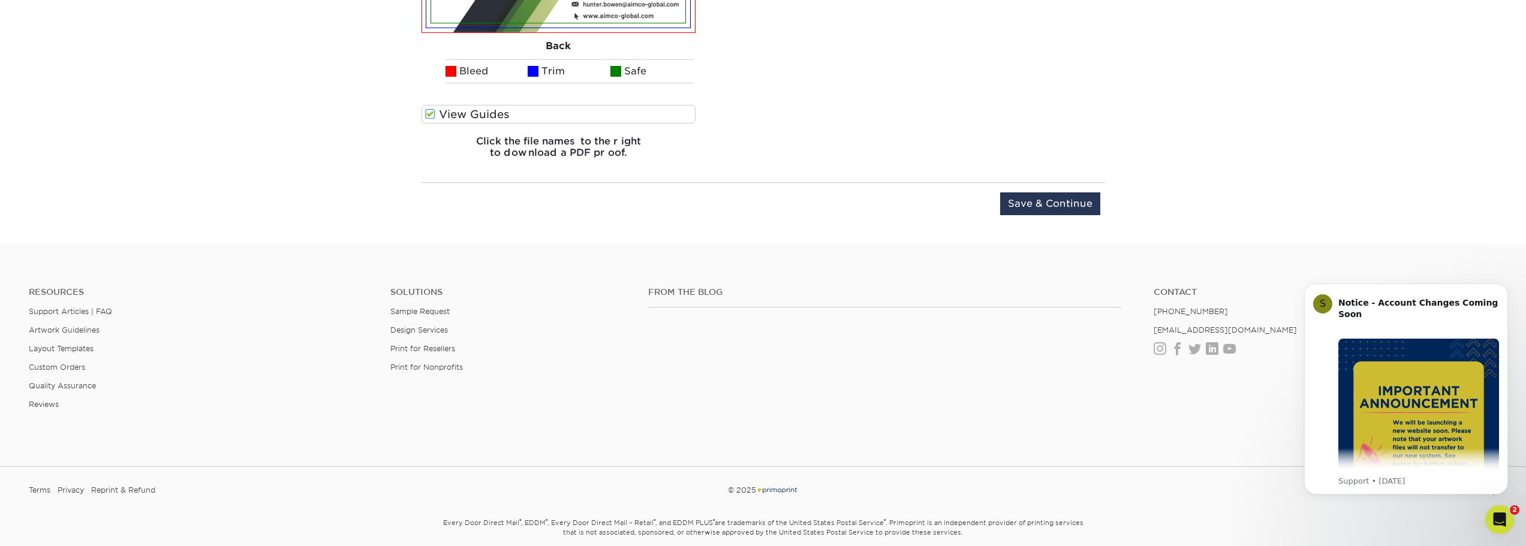
scroll to position [1178, 0]
click at [1060, 201] on input "Save & Continue" at bounding box center [1050, 202] width 100 height 23
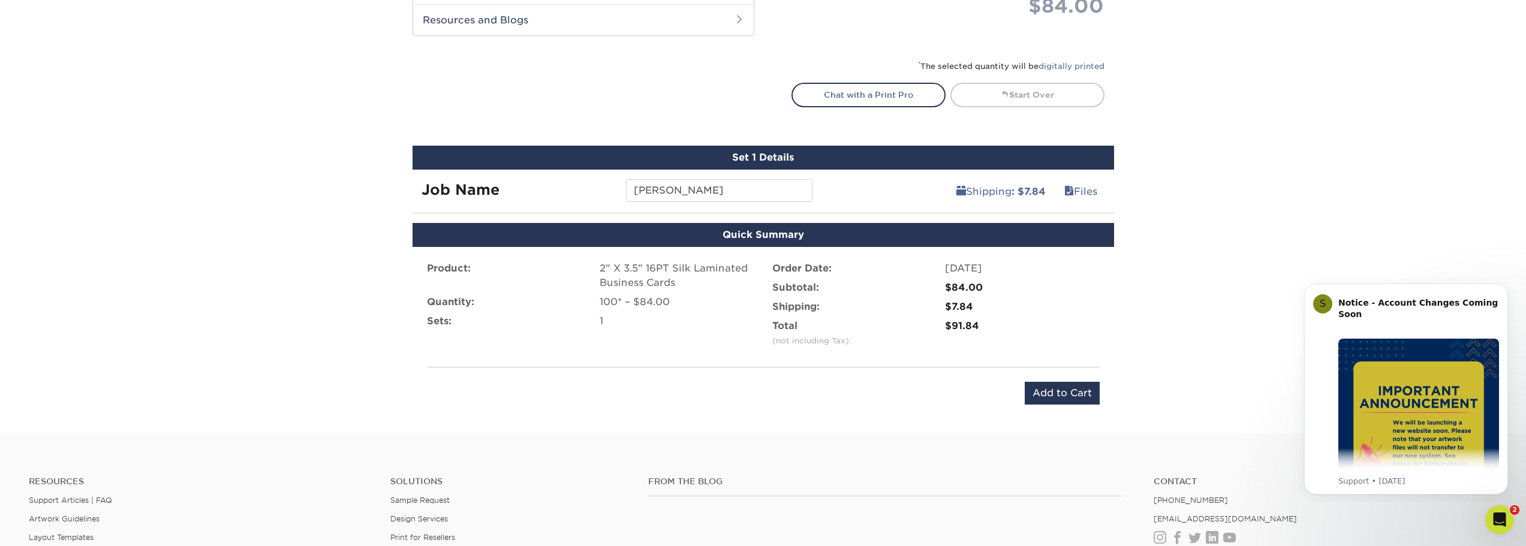
scroll to position [633, 0]
click at [1094, 450] on div "Resources Support Articles | FAQ Artwork Guidelines Layout Templates Custom Ord…" at bounding box center [763, 548] width 1526 height 199
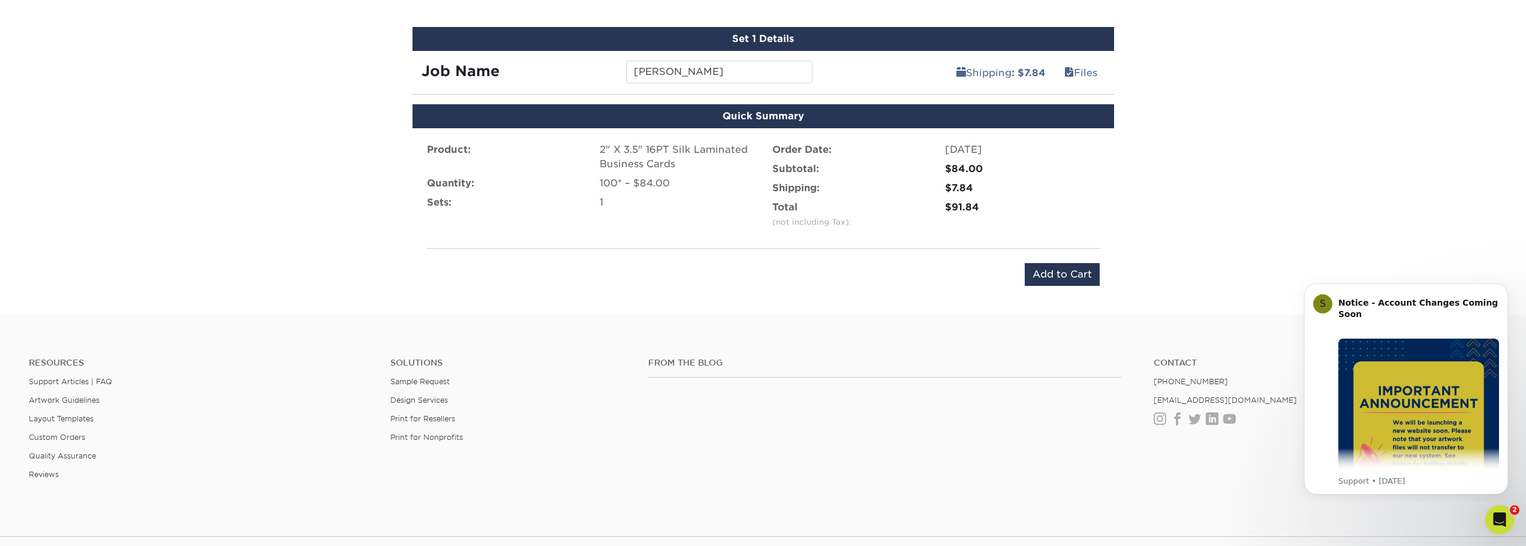
scroll to position [753, 0]
click at [1061, 279] on input "Add to Cart" at bounding box center [1062, 274] width 75 height 23
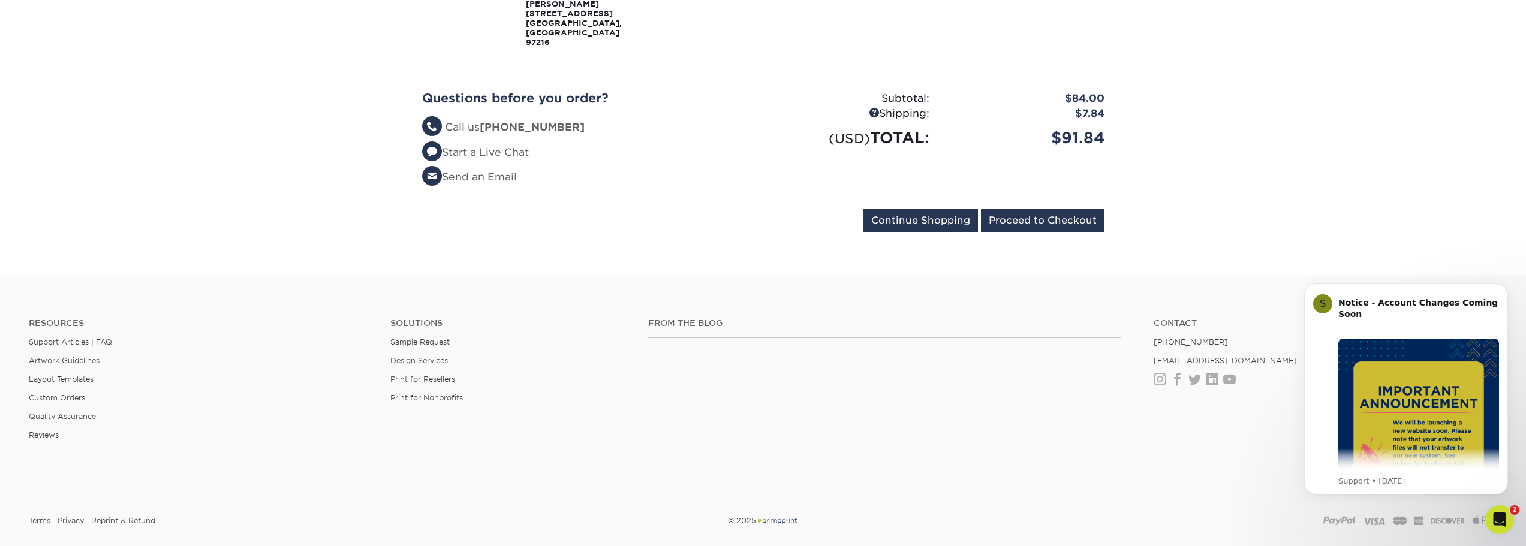
scroll to position [296, 0]
click at [1039, 209] on input "Proceed to Checkout" at bounding box center [1043, 220] width 124 height 23
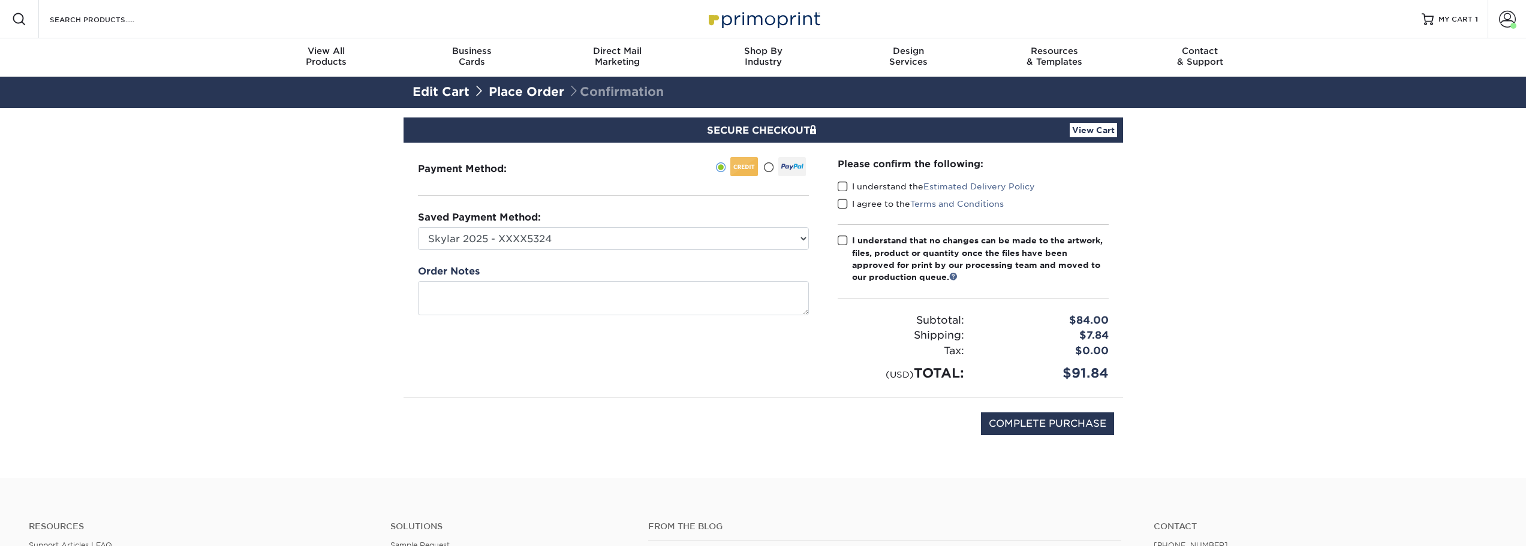
click at [842, 184] on span at bounding box center [843, 186] width 10 height 11
click at [0, 0] on input "I understand the Estimated Delivery Policy" at bounding box center [0, 0] width 0 height 0
click at [840, 204] on span at bounding box center [843, 204] width 10 height 11
click at [0, 0] on input "I agree to the Terms and Conditions" at bounding box center [0, 0] width 0 height 0
click at [844, 238] on span at bounding box center [843, 240] width 10 height 11
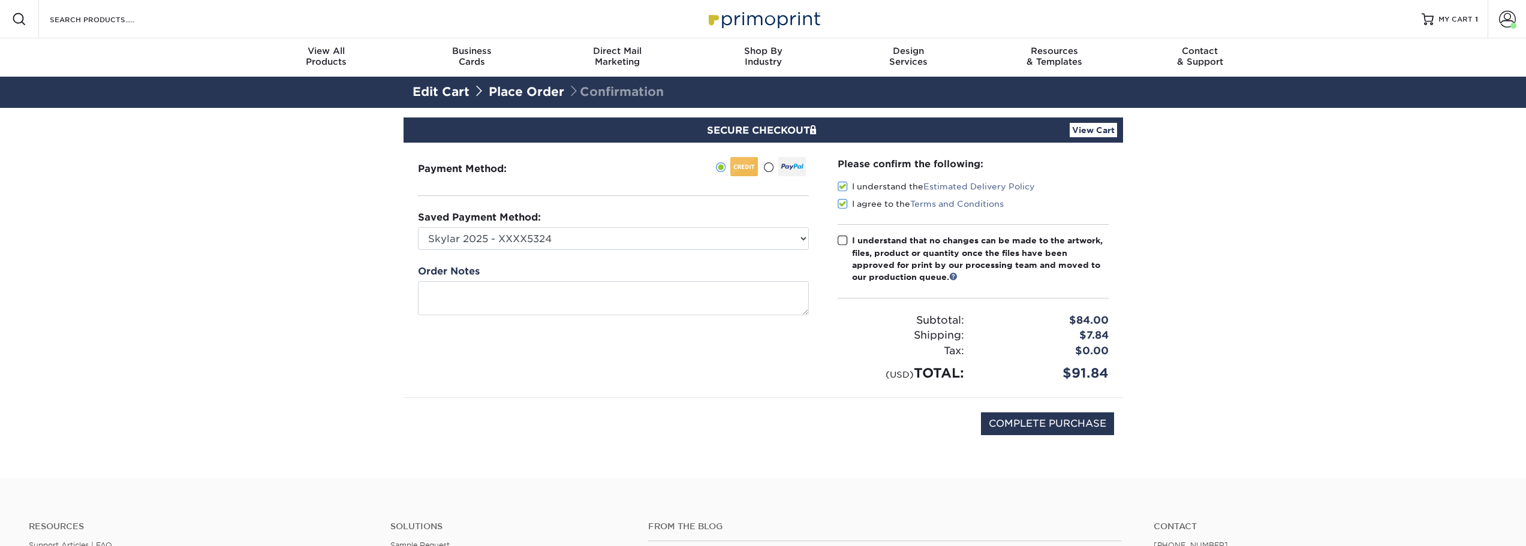
click at [0, 0] on input "I understand that no changes can be made to the artwork, files, product or quan…" at bounding box center [0, 0] width 0 height 0
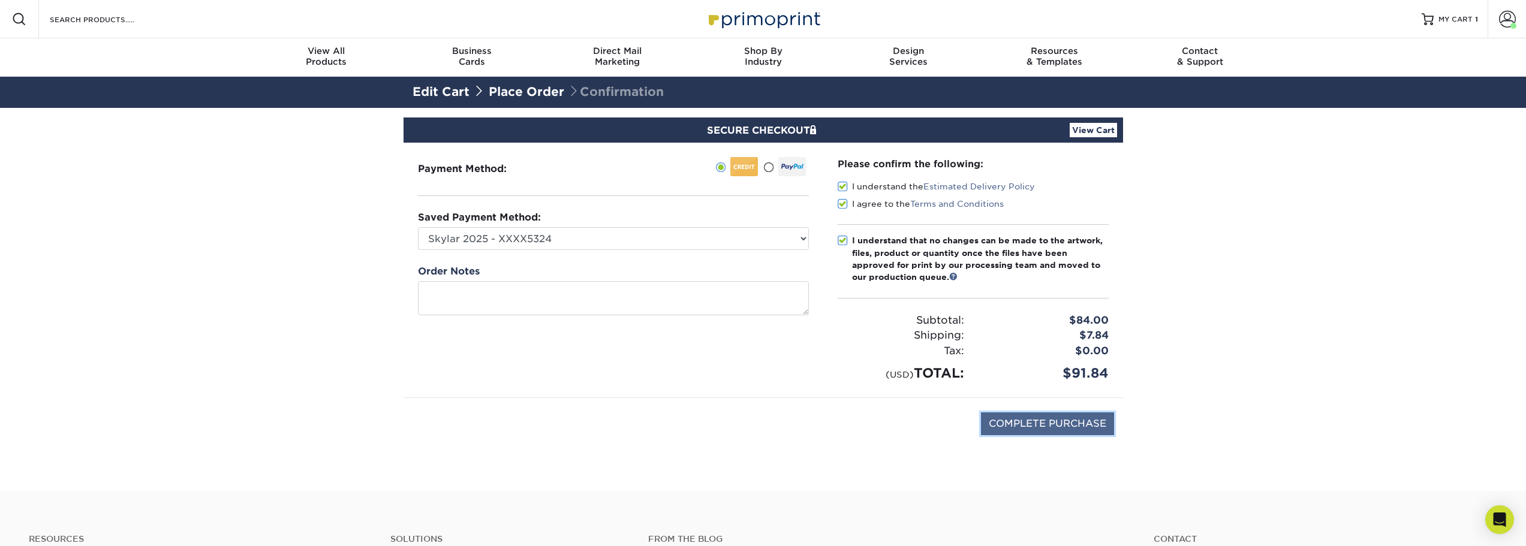
click at [1069, 422] on input "COMPLETE PURCHASE" at bounding box center [1047, 424] width 133 height 23
type input "PROCESSING, PLEASE WAIT..."
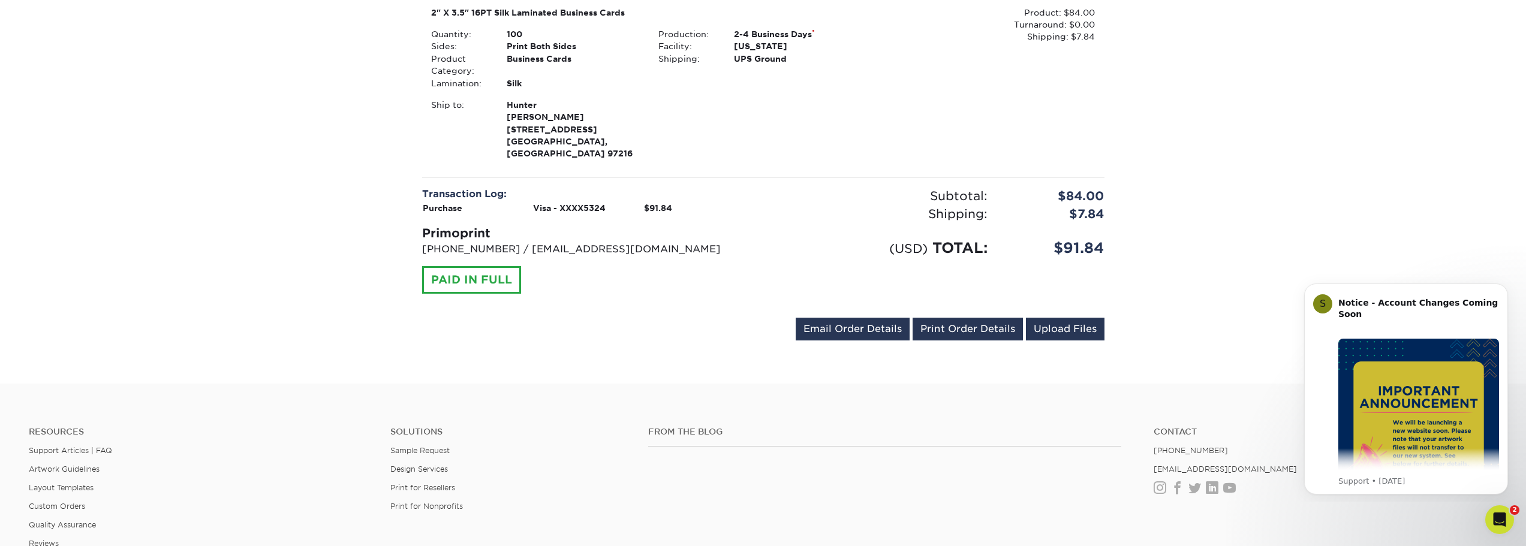
scroll to position [360, 0]
click at [1274, 121] on div "Your order has been placed! Order #: 25102-64115-6837 [DATE] 6:41pm Go to My Ac…" at bounding box center [763, 66] width 1526 height 634
click at [1408, 412] on img "Message content" at bounding box center [1419, 419] width 161 height 161
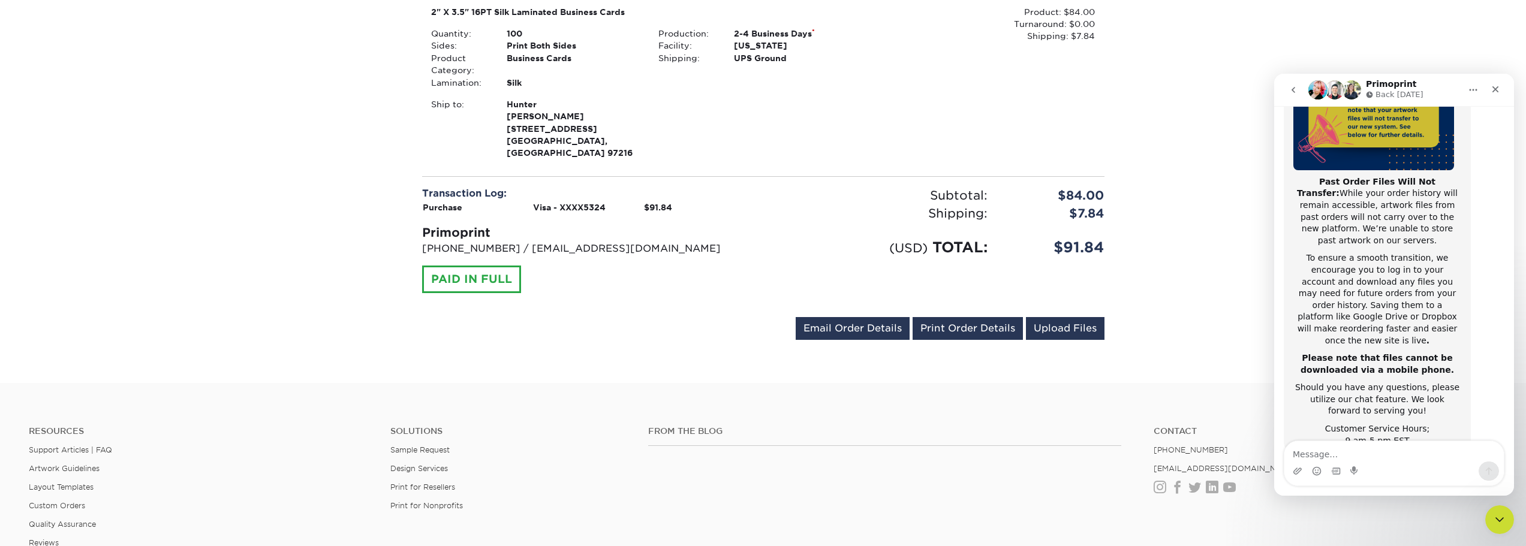
scroll to position [190, 0]
click at [282, 216] on div "Your order has been placed! Order #: 25102-64115-6837 [DATE] 6:41pm Go to My Ac…" at bounding box center [763, 66] width 1526 height 634
